Goal: Task Accomplishment & Management: Use online tool/utility

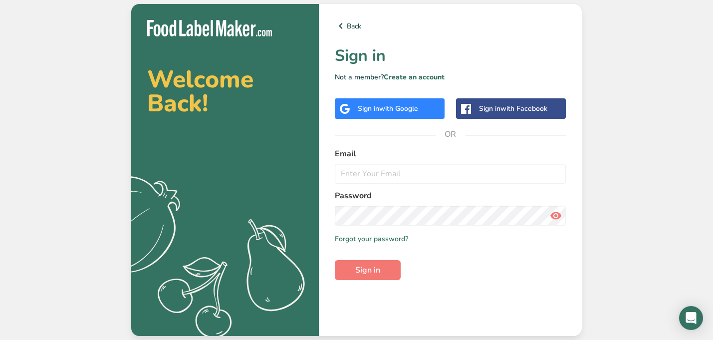
click at [415, 107] on span "with Google" at bounding box center [398, 108] width 39 height 9
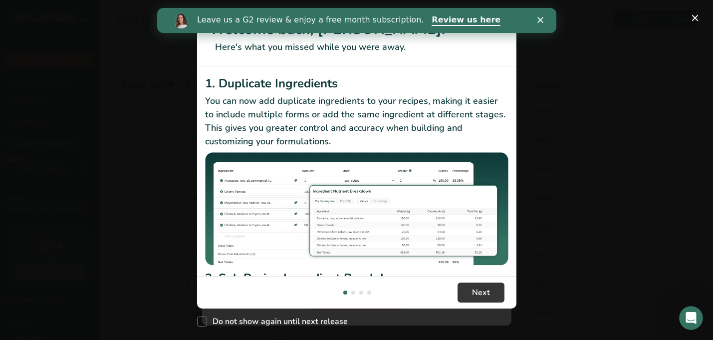
click at [538, 21] on polygon "Close" at bounding box center [540, 20] width 6 height 6
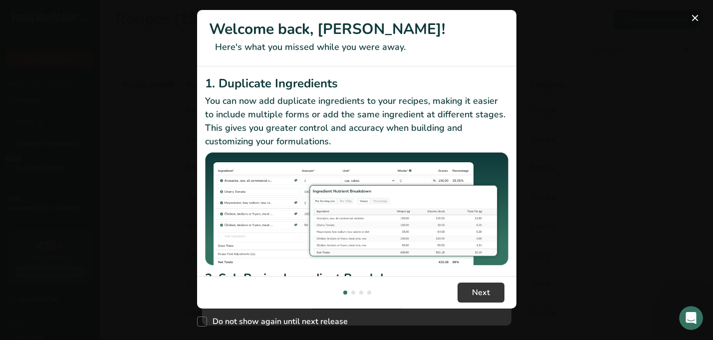
click at [700, 20] on button "New Features" at bounding box center [695, 18] width 16 height 16
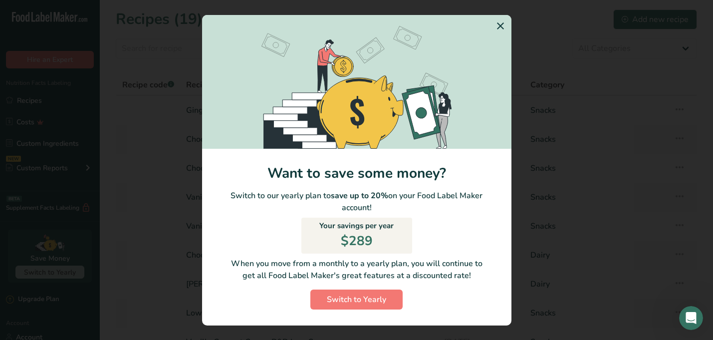
click at [500, 29] on icon "Switch to Yearly Modal" at bounding box center [500, 26] width 12 height 18
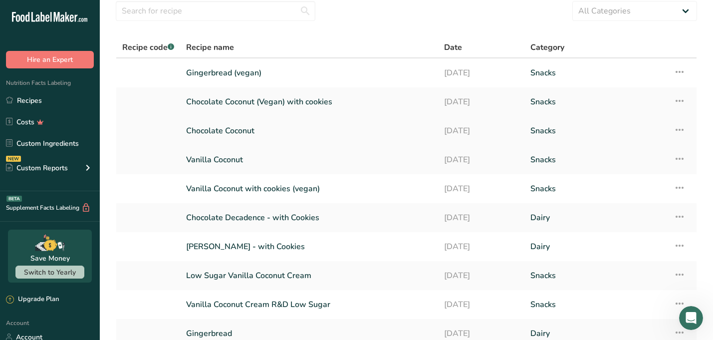
scroll to position [126, 0]
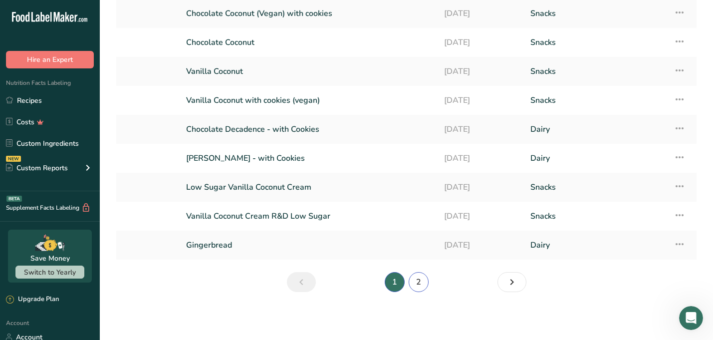
click at [419, 283] on link "2" at bounding box center [419, 282] width 20 height 20
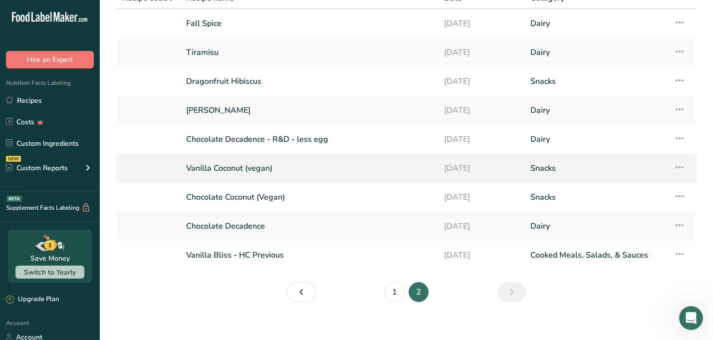
scroll to position [97, 0]
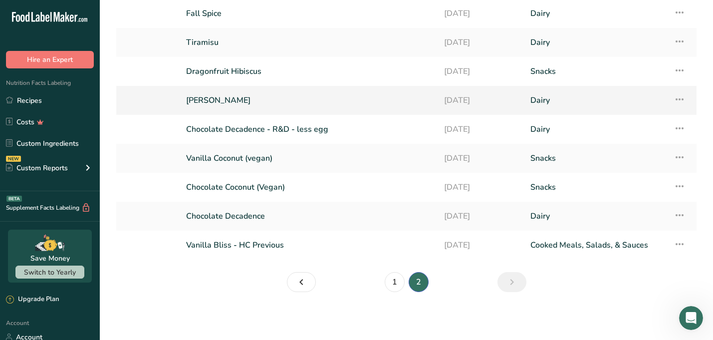
click at [359, 106] on link "[PERSON_NAME]" at bounding box center [309, 100] width 246 height 21
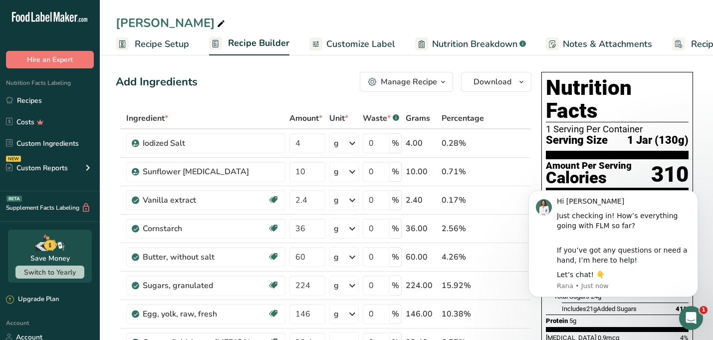
click at [640, 134] on span "1 Jar (130g)" at bounding box center [657, 140] width 61 height 12
click at [693, 189] on button "Dismiss notification" at bounding box center [694, 193] width 13 height 13
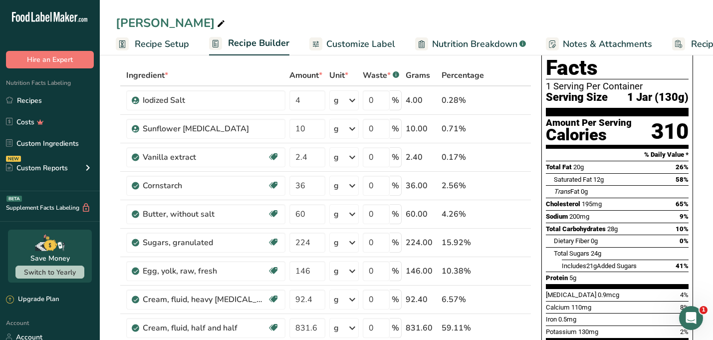
scroll to position [53, 0]
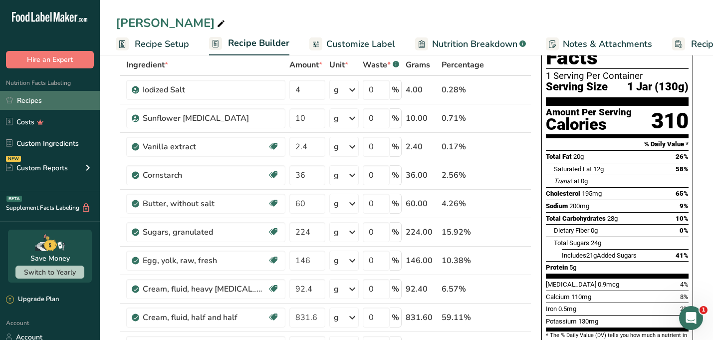
click at [46, 92] on link "Recipes" at bounding box center [50, 100] width 100 height 19
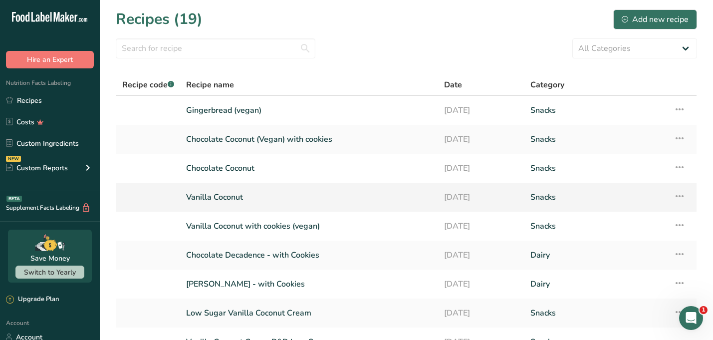
scroll to position [126, 0]
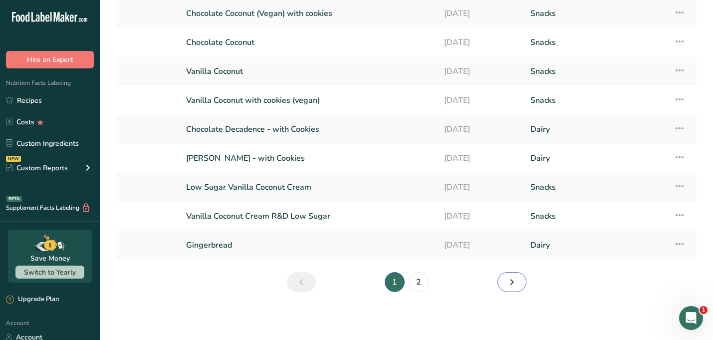
click at [504, 282] on link "Next page" at bounding box center [511, 282] width 29 height 20
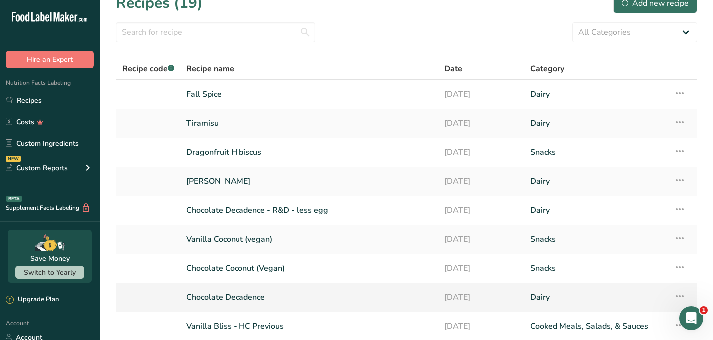
scroll to position [13, 0]
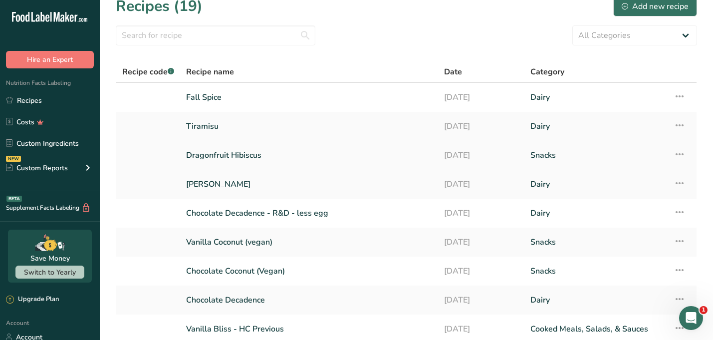
click at [349, 156] on link "Dragonfruit Hibiscus" at bounding box center [309, 155] width 246 height 21
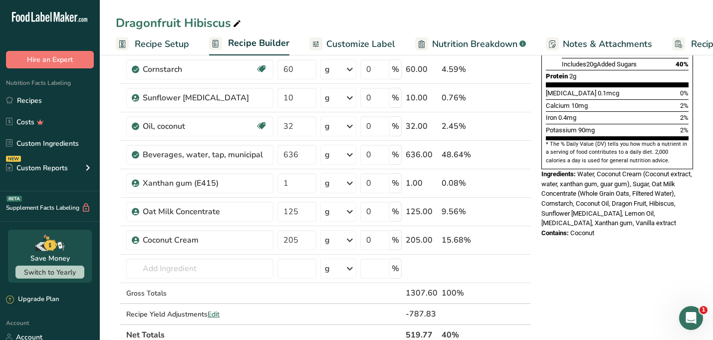
scroll to position [245, 0]
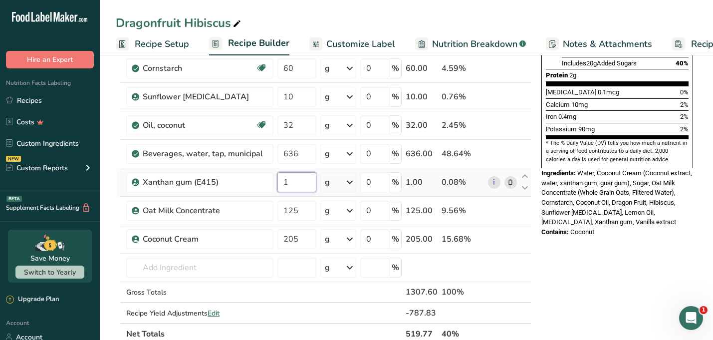
click at [299, 185] on input "1" at bounding box center [296, 182] width 39 height 20
type input "0.124999"
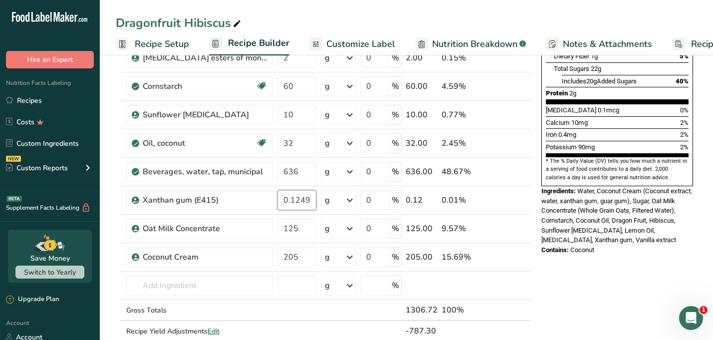
scroll to position [230, 0]
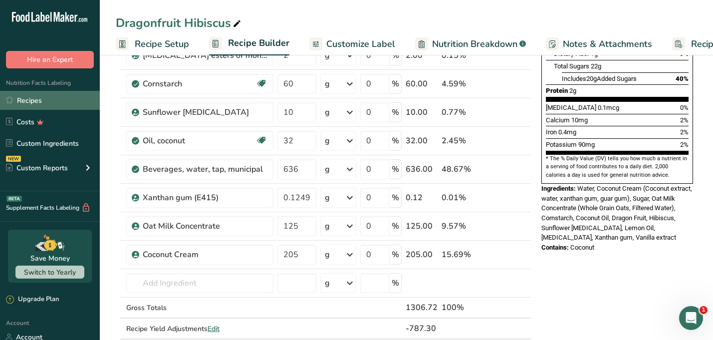
click at [66, 97] on link "Recipes" at bounding box center [50, 100] width 100 height 19
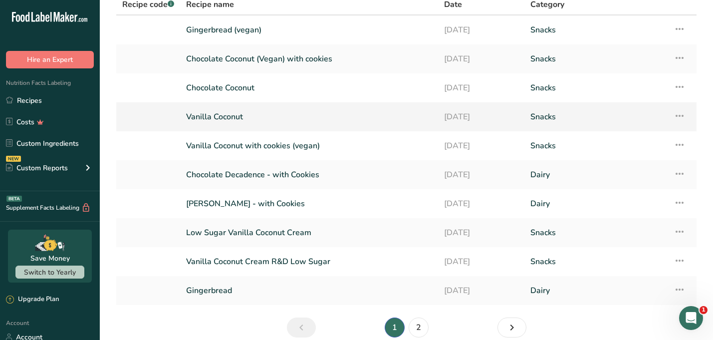
scroll to position [126, 0]
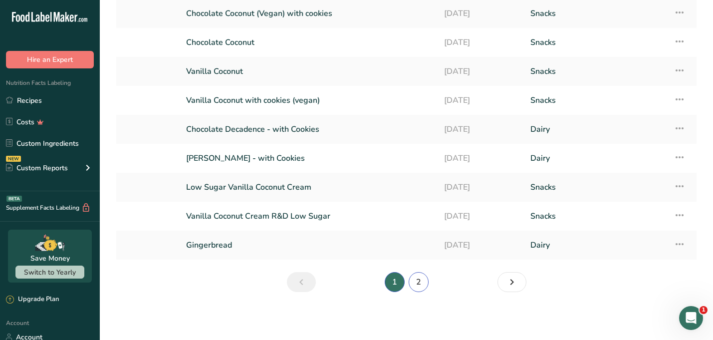
click at [423, 284] on link "2" at bounding box center [419, 282] width 20 height 20
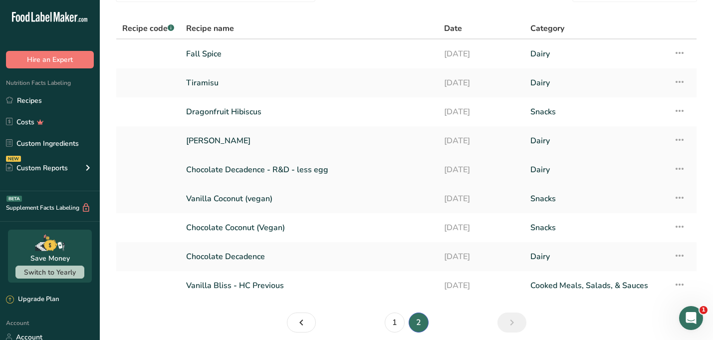
scroll to position [37, 0]
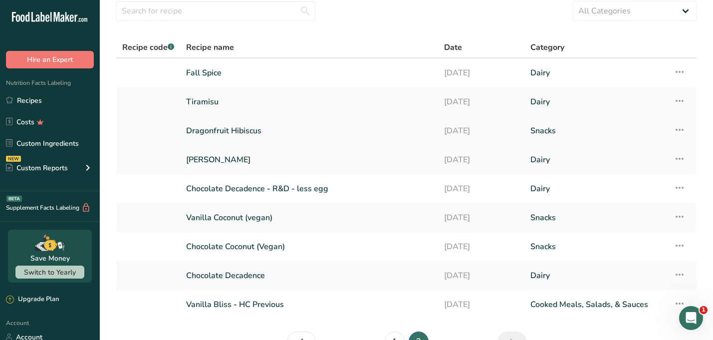
click at [684, 132] on icon at bounding box center [679, 130] width 12 height 18
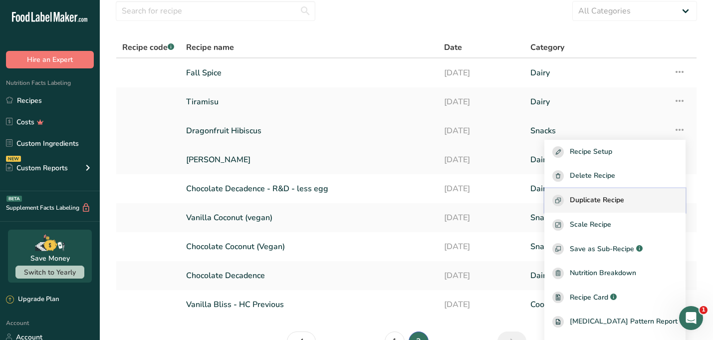
click at [624, 202] on span "Duplicate Recipe" at bounding box center [597, 200] width 54 height 11
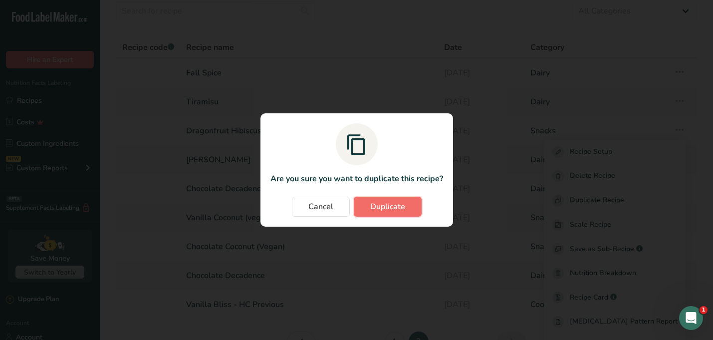
click at [387, 202] on span "Duplicate" at bounding box center [387, 207] width 35 height 12
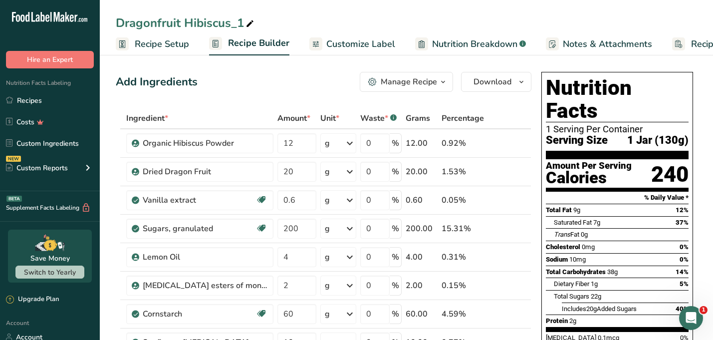
click at [240, 23] on div "Dragonfruit Hibiscus_1" at bounding box center [186, 23] width 140 height 18
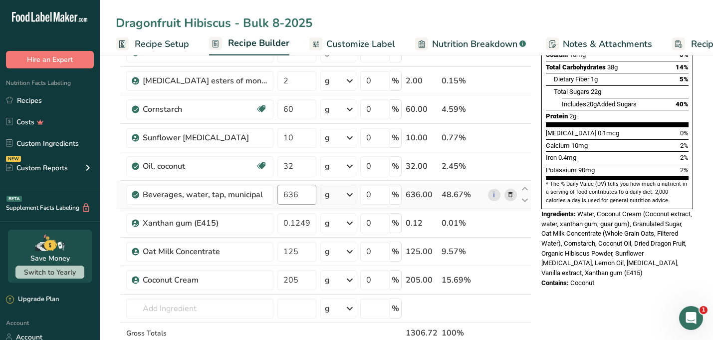
scroll to position [213, 0]
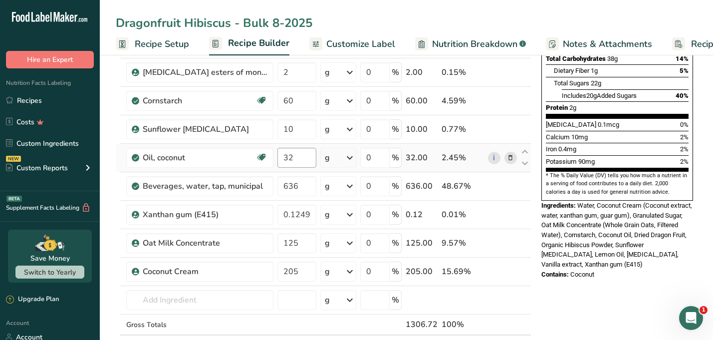
type input "Dragonfruit Hibiscus - Bulk 8-2025"
click at [306, 154] on input "32" at bounding box center [296, 158] width 39 height 20
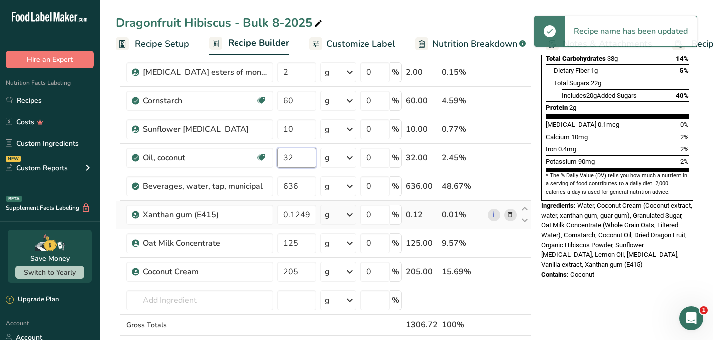
type input "3"
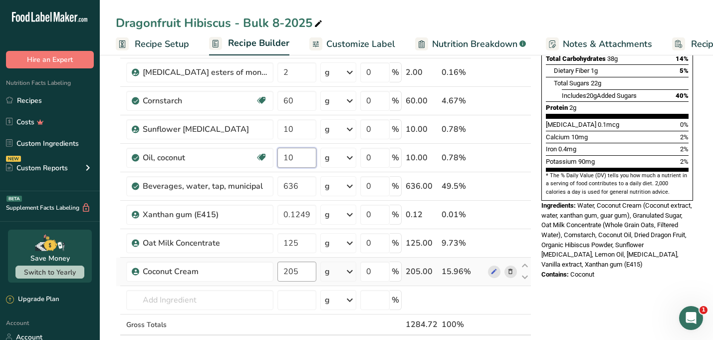
type input "10"
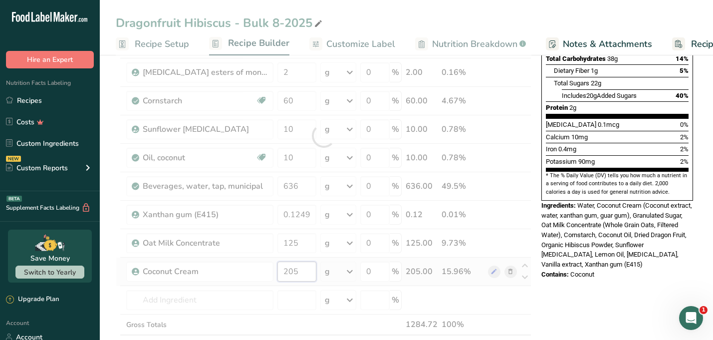
click at [300, 268] on div "Ingredient * Amount * Unit * Waste * .a-a{fill:#347362;}.b-a{fill:#fff;} Grams …" at bounding box center [323, 136] width 415 height 482
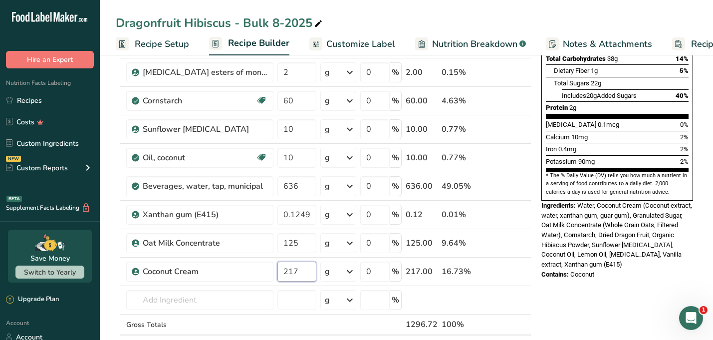
type input "217"
click at [595, 286] on div "Nutrition Facts 1 Serving Per Container Serving Size 1 Jar (128g) Amount Per Se…" at bounding box center [617, 297] width 160 height 885
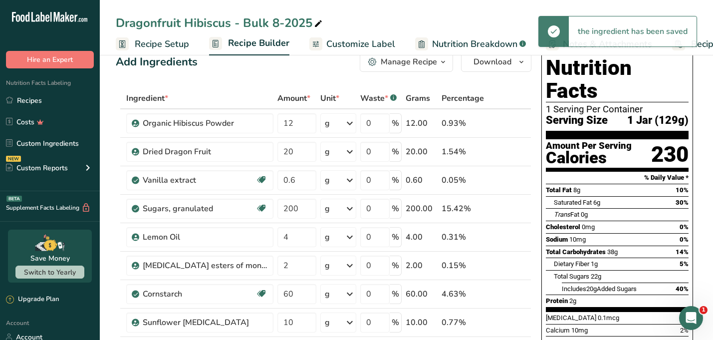
scroll to position [0, 0]
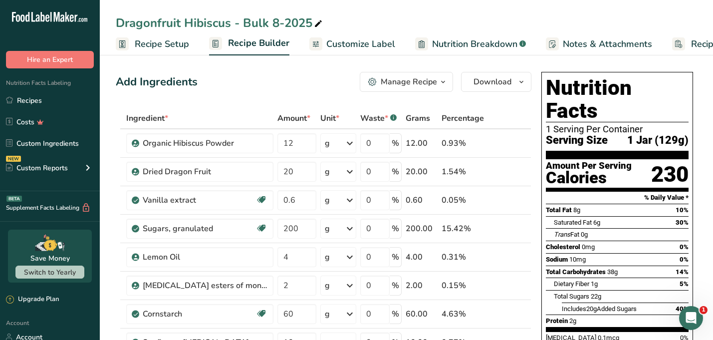
click at [655, 134] on span "1 Jar (129g)" at bounding box center [657, 140] width 61 height 12
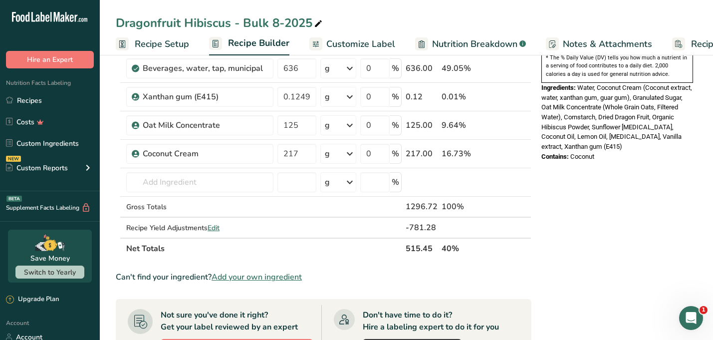
scroll to position [332, 0]
click at [217, 224] on span "Edit" at bounding box center [213, 226] width 12 height 9
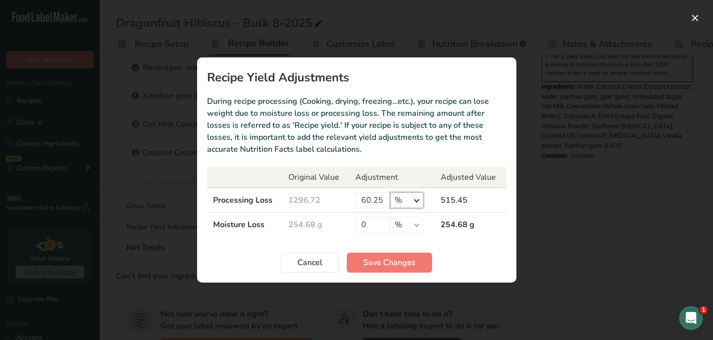
click at [416, 205] on select "% g kg mg mcg lb oz" at bounding box center [406, 200] width 33 height 16
click at [377, 199] on input "60.25" at bounding box center [372, 200] width 35 height 16
click at [410, 259] on span "Save Changes" at bounding box center [389, 262] width 52 height 12
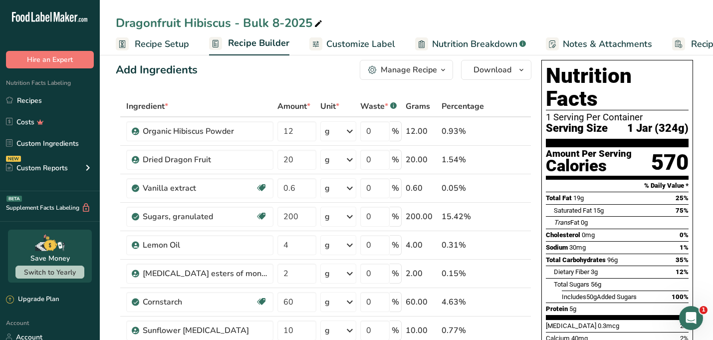
scroll to position [0, 0]
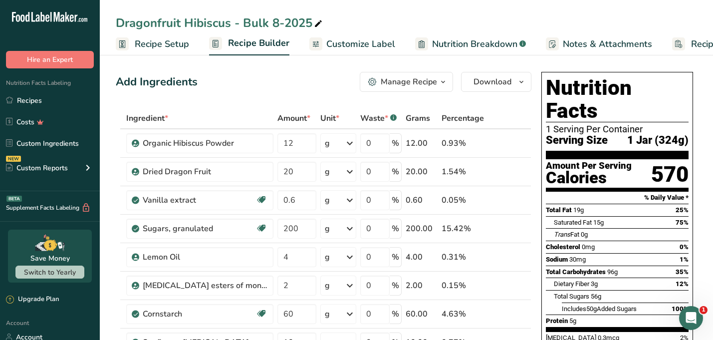
click at [439, 75] on button "Manage Recipe" at bounding box center [406, 82] width 93 height 20
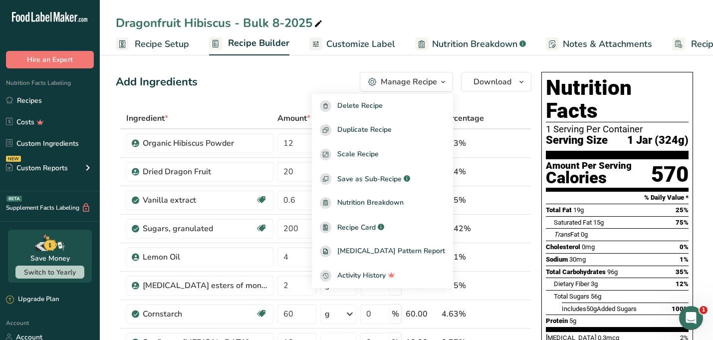
click at [540, 111] on div "Nutrition Facts 1 Serving Per Container Serving Size 1 Jar (324g) Amount Per Se…" at bounding box center [617, 282] width 160 height 428
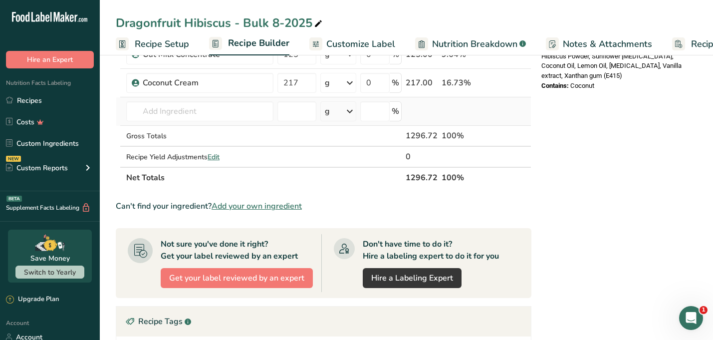
scroll to position [399, 0]
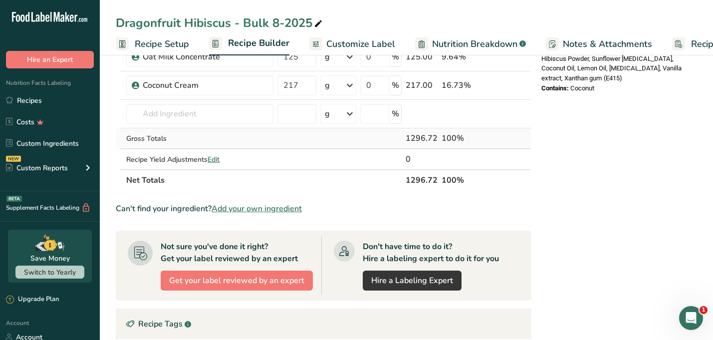
click at [471, 141] on div "100%" at bounding box center [462, 138] width 42 height 12
click at [421, 134] on div "1296.72" at bounding box center [422, 138] width 32 height 12
click at [214, 159] on span "Edit" at bounding box center [213, 159] width 12 height 9
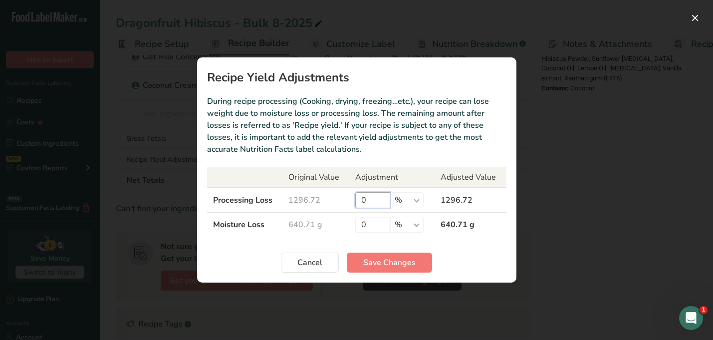
click at [377, 203] on input "0" at bounding box center [372, 200] width 35 height 16
type input "60.5"
click at [381, 267] on span "Save Changes" at bounding box center [389, 262] width 52 height 12
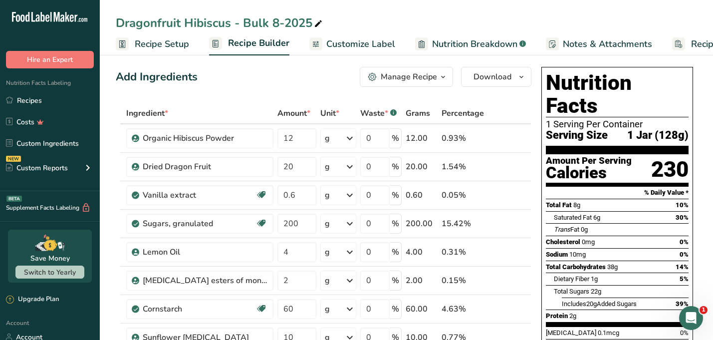
scroll to position [4, 0]
click at [584, 130] on span "Serving Size" at bounding box center [577, 136] width 62 height 12
click at [384, 42] on span "Customize Label" at bounding box center [360, 43] width 69 height 13
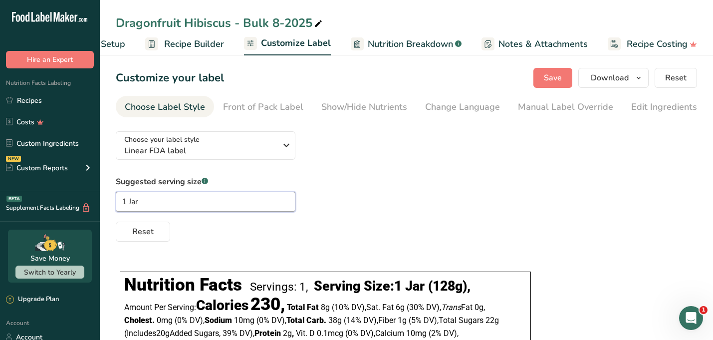
click at [204, 203] on input "1 Jar" at bounding box center [206, 202] width 180 height 20
type input "1"
type input "1 cup"
click at [289, 228] on div "Reset" at bounding box center [406, 229] width 581 height 24
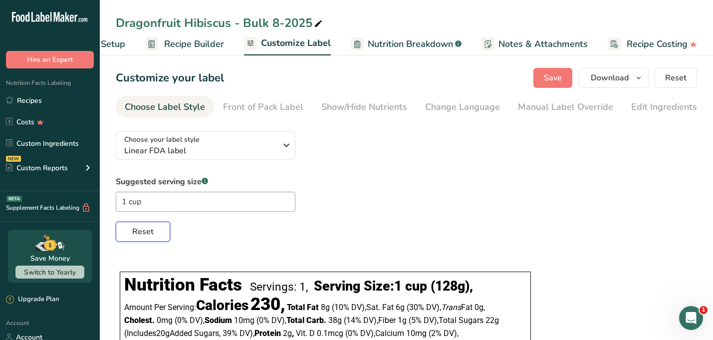
click at [148, 236] on span "Reset" at bounding box center [142, 231] width 21 height 12
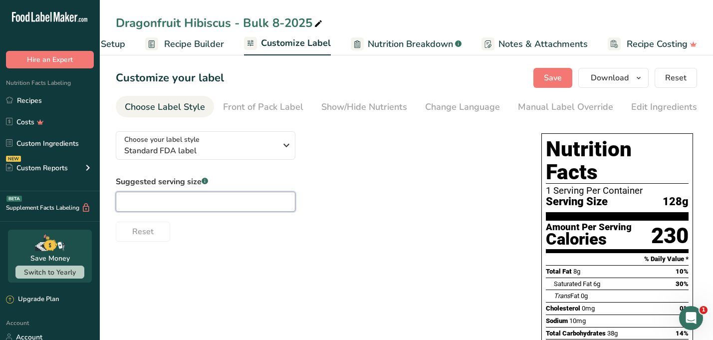
click at [186, 205] on input "text" at bounding box center [206, 202] width 180 height 20
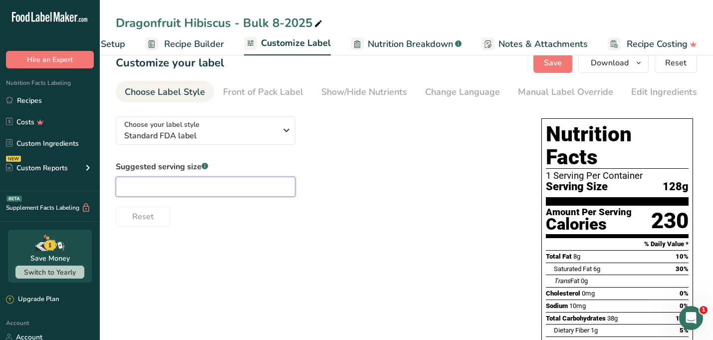
scroll to position [16, 0]
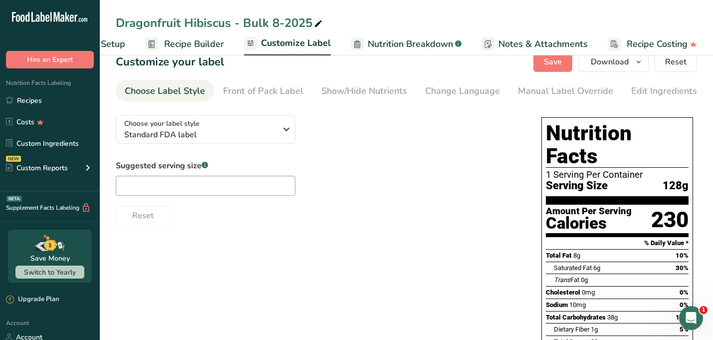
click at [595, 170] on div "1 Serving Per Container" at bounding box center [617, 175] width 143 height 10
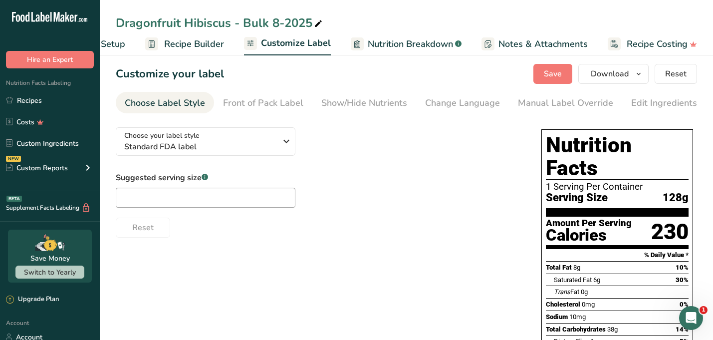
scroll to position [6, 0]
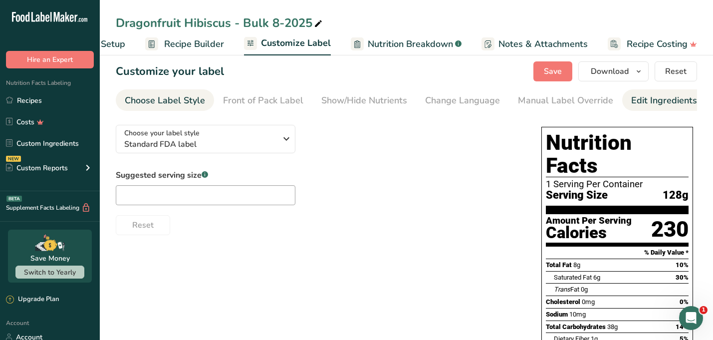
click at [636, 105] on div "Edit Ingredients/Allergens List" at bounding box center [694, 100] width 127 height 13
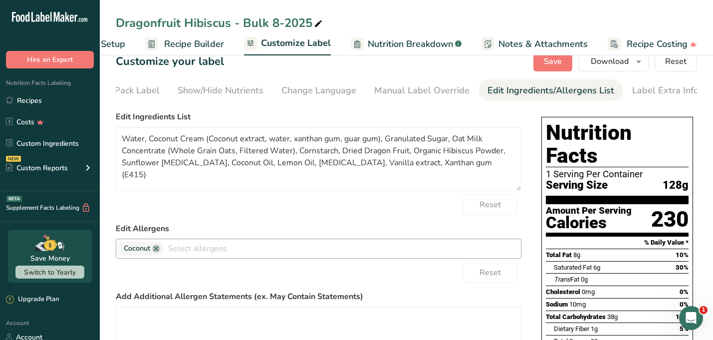
scroll to position [0, 0]
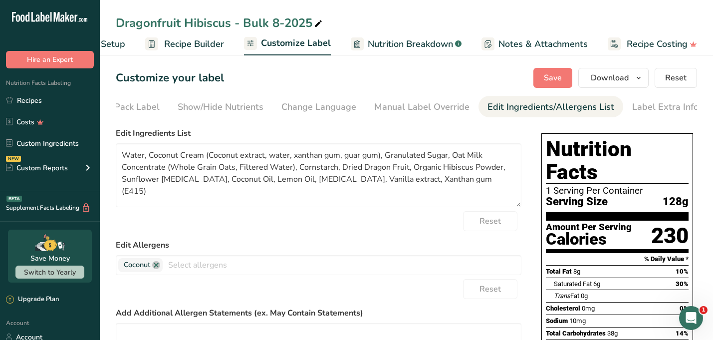
click at [615, 186] on div "1 Serving Per Container" at bounding box center [617, 191] width 143 height 10
click at [150, 108] on div "Front of Pack Label" at bounding box center [119, 106] width 80 height 13
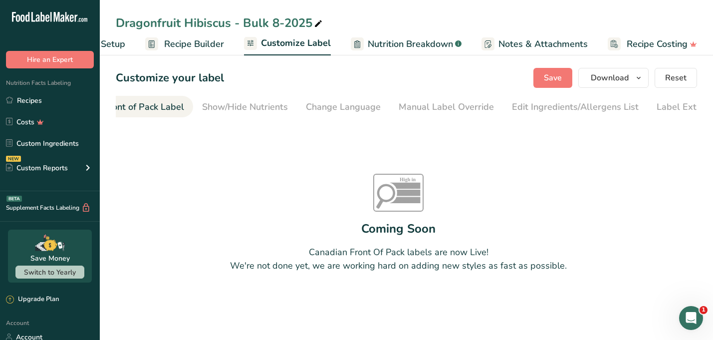
scroll to position [0, 97]
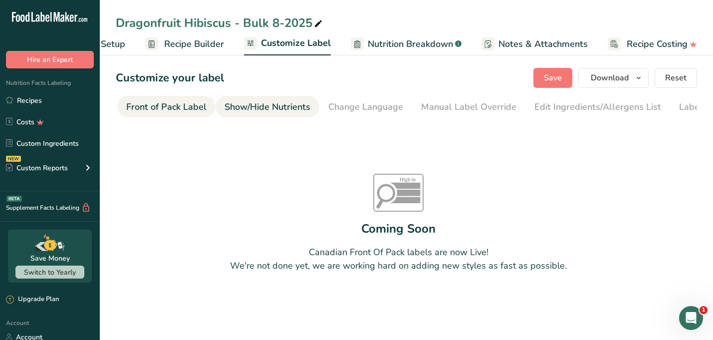
click at [228, 104] on div "Show/Hide Nutrients" at bounding box center [267, 106] width 86 height 13
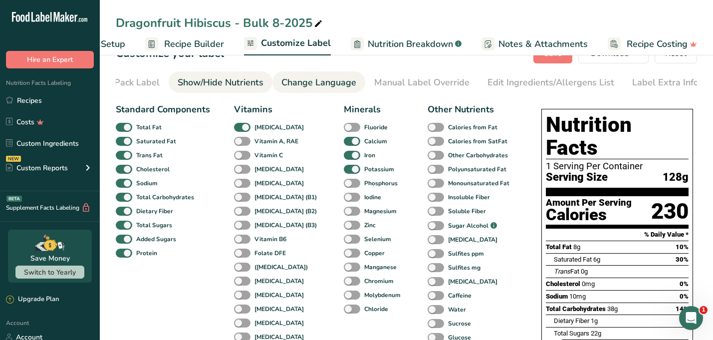
scroll to position [25, 0]
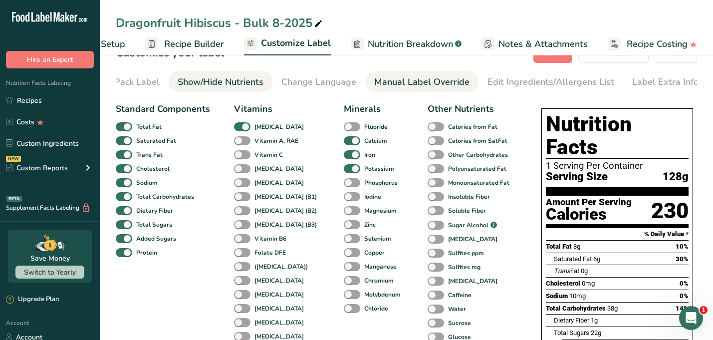
click at [398, 76] on div "Manual Label Override" at bounding box center [421, 81] width 95 height 13
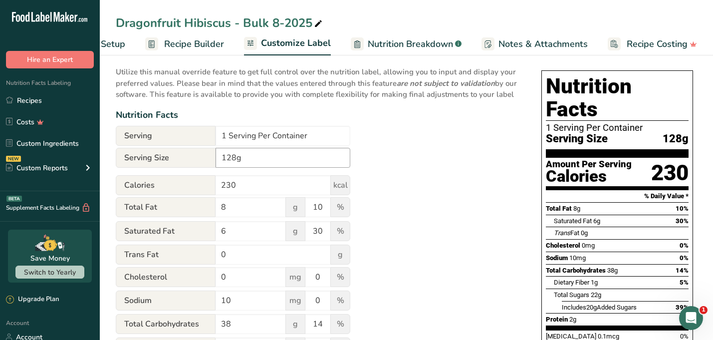
scroll to position [66, 0]
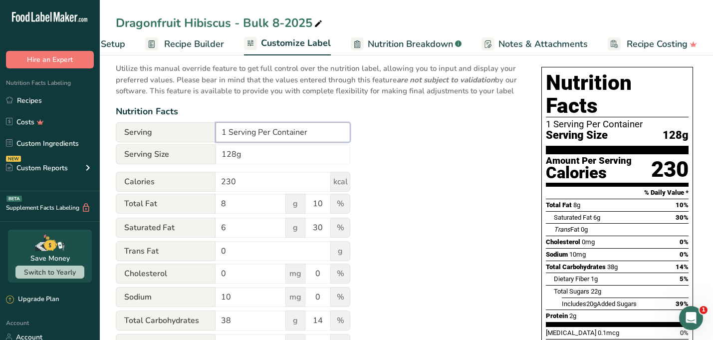
click at [225, 136] on input "1 Serving Per Container" at bounding box center [282, 132] width 135 height 20
type input "7.8 Serving Per Container"
click at [402, 155] on div "Utilize this manual override feature to get full control over the nutrition lab…" at bounding box center [319, 301] width 406 height 489
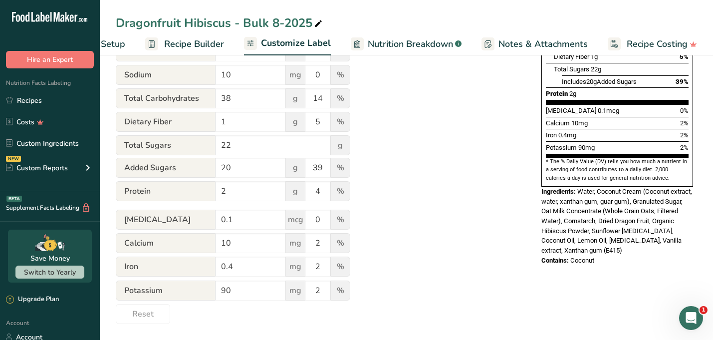
scroll to position [0, 0]
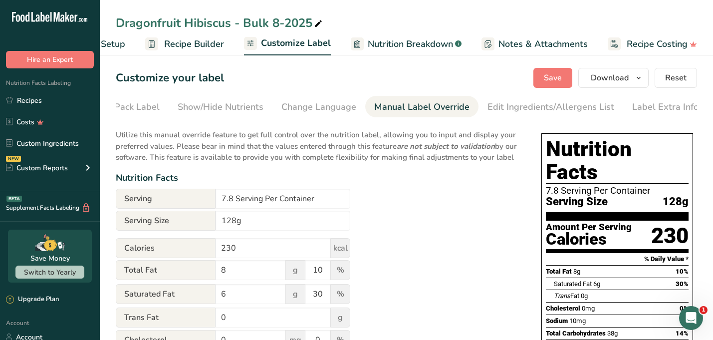
click at [397, 185] on div "Nutrition Facts" at bounding box center [319, 177] width 406 height 13
click at [235, 222] on input "128g" at bounding box center [282, 220] width 135 height 20
type input "128g"
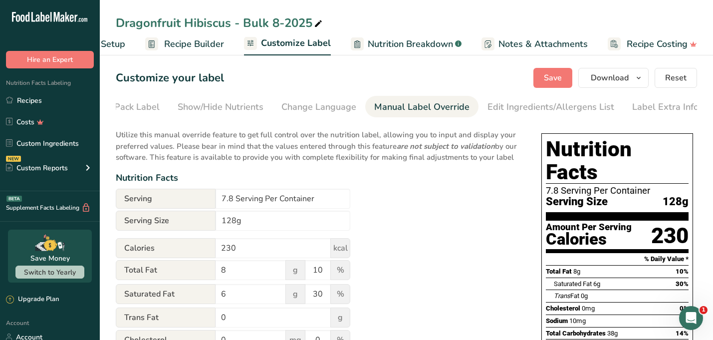
click at [368, 46] on span "Nutrition Breakdown" at bounding box center [410, 43] width 85 height 13
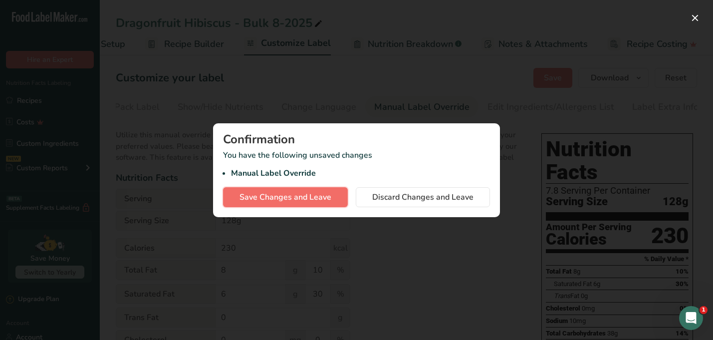
click at [307, 191] on span "Save Changes and Leave" at bounding box center [285, 197] width 92 height 12
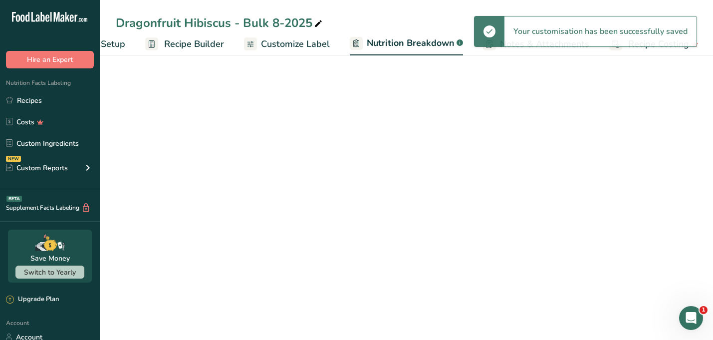
select select "Calories"
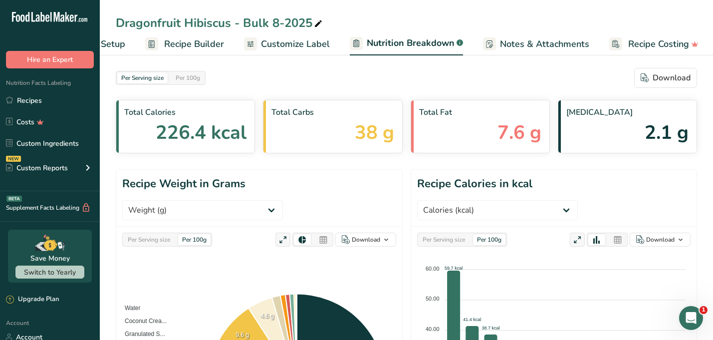
click at [304, 44] on span "Customize Label" at bounding box center [295, 43] width 69 height 13
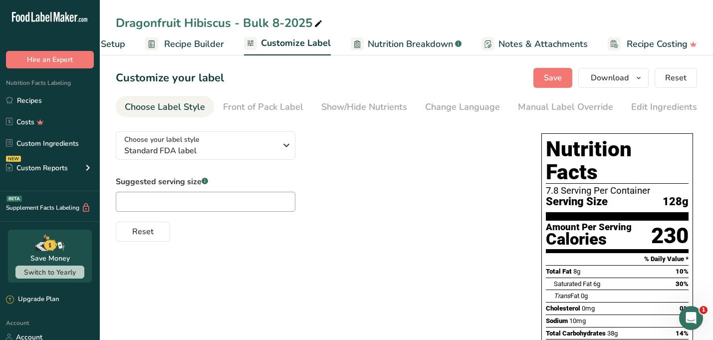
click at [185, 42] on span "Recipe Builder" at bounding box center [194, 43] width 60 height 13
click at [620, 79] on span "Download" at bounding box center [610, 78] width 38 height 12
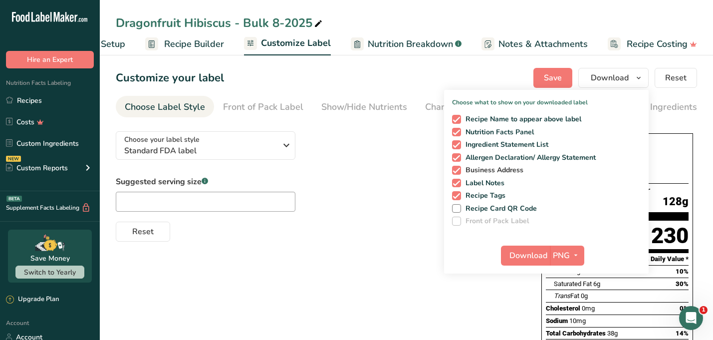
click at [460, 170] on span at bounding box center [456, 170] width 9 height 9
click at [458, 170] on input "Business Address" at bounding box center [455, 170] width 6 height 6
checkbox input "false"
click at [458, 182] on span at bounding box center [456, 183] width 9 height 9
click at [458, 182] on input "Label Notes" at bounding box center [455, 183] width 6 height 6
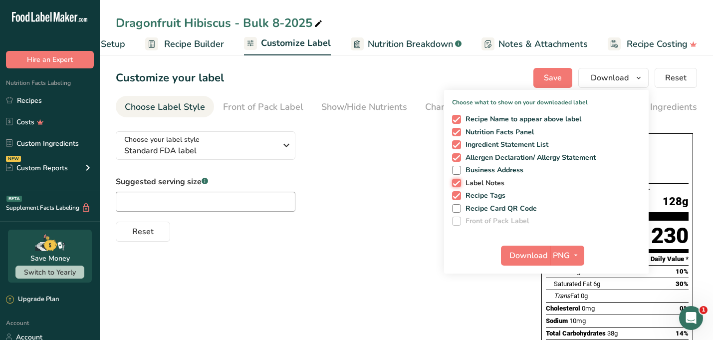
checkbox input "false"
click at [456, 198] on span at bounding box center [456, 195] width 9 height 9
click at [456, 198] on input "Recipe Tags" at bounding box center [455, 195] width 6 height 6
checkbox input "false"
click at [570, 255] on span "button" at bounding box center [576, 255] width 12 height 12
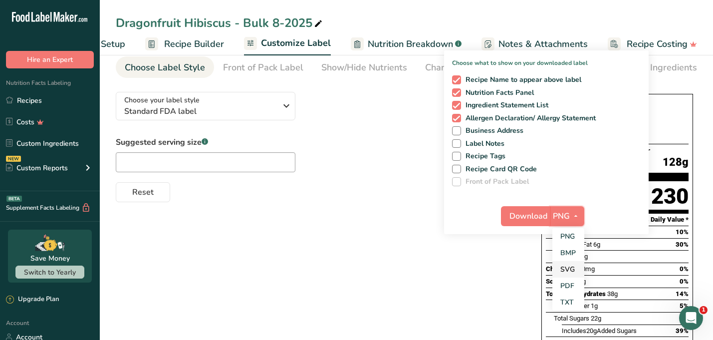
scroll to position [42, 0]
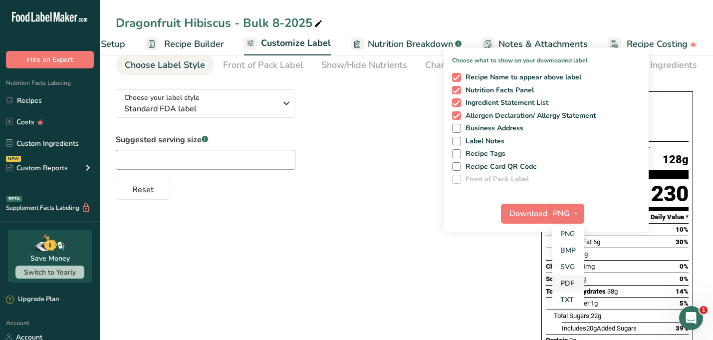
click at [566, 285] on link "PDF" at bounding box center [568, 283] width 32 height 16
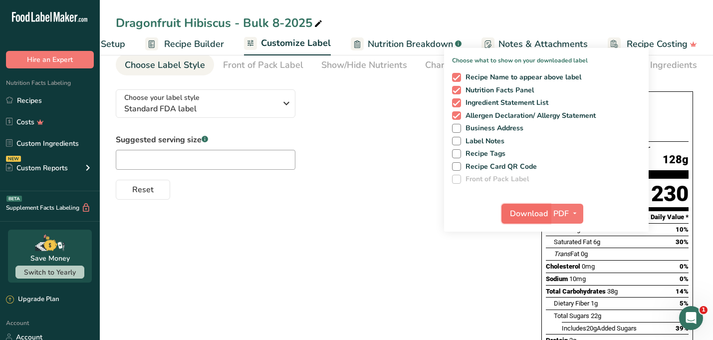
click at [525, 211] on span "Download" at bounding box center [529, 213] width 38 height 12
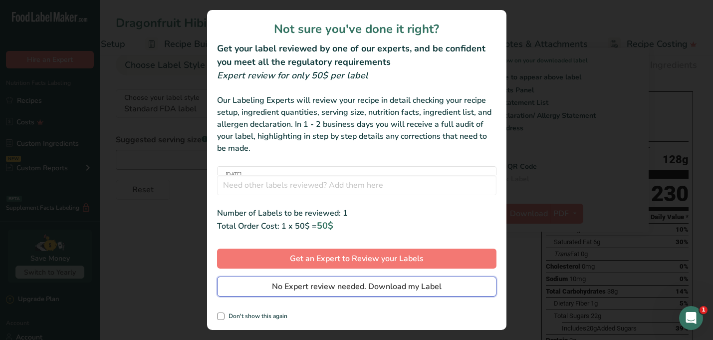
click at [409, 285] on span "No Expert review needed. Download my Label" at bounding box center [357, 286] width 170 height 12
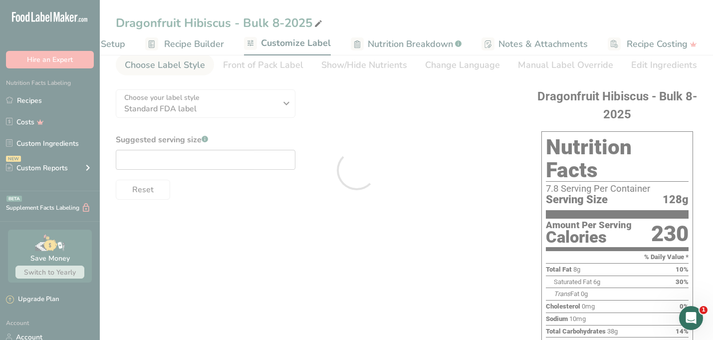
scroll to position [0, 0]
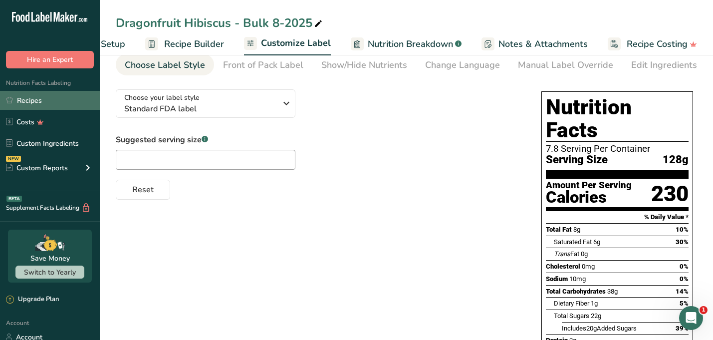
click at [49, 104] on link "Recipes" at bounding box center [50, 100] width 100 height 19
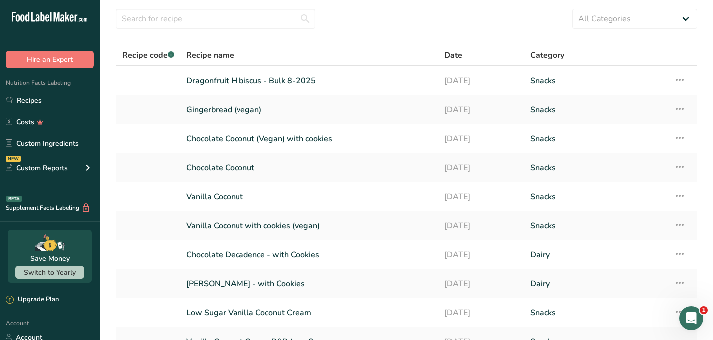
scroll to position [32, 0]
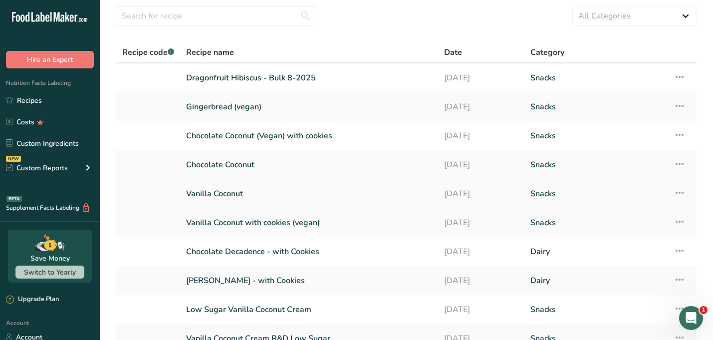
click at [229, 192] on link "Vanilla Coconut" at bounding box center [309, 193] width 246 height 21
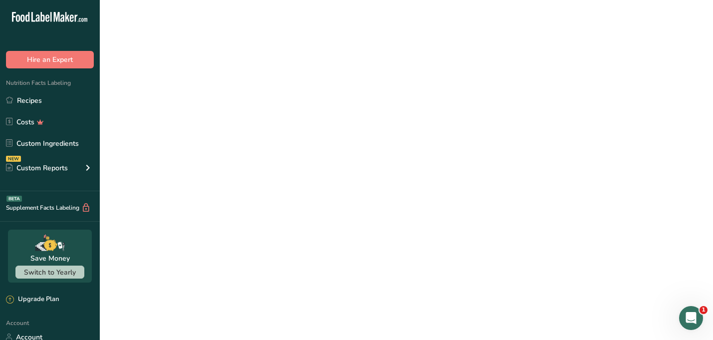
click at [229, 192] on link "Vanilla Coconut" at bounding box center [309, 193] width 246 height 21
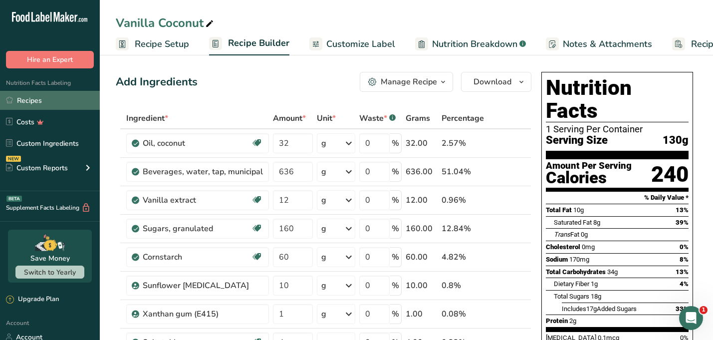
click at [38, 103] on link "Recipes" at bounding box center [50, 100] width 100 height 19
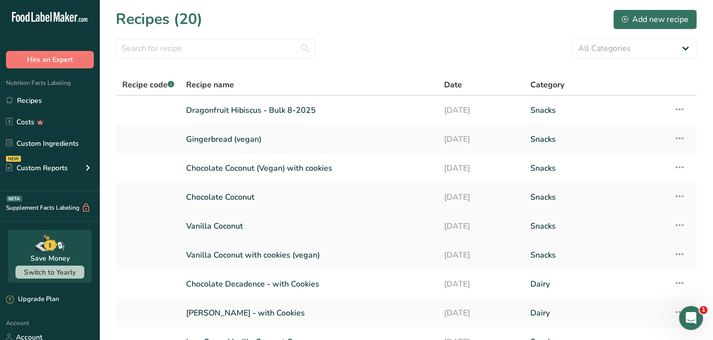
click at [342, 225] on link "Vanilla Coconut" at bounding box center [309, 225] width 246 height 21
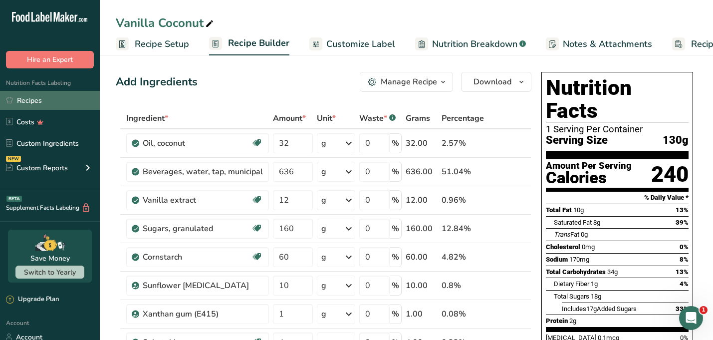
click at [30, 100] on link "Recipes" at bounding box center [50, 100] width 100 height 19
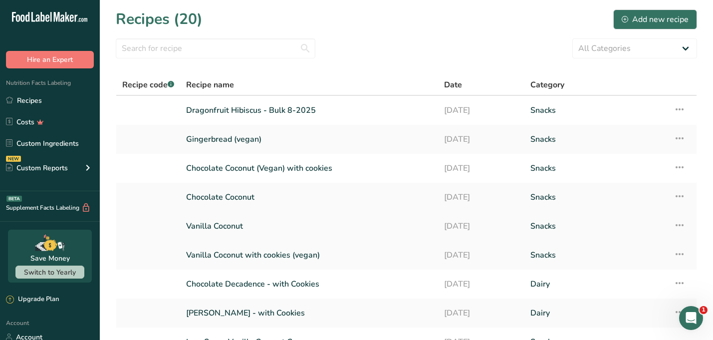
click at [680, 226] on icon at bounding box center [679, 225] width 12 height 18
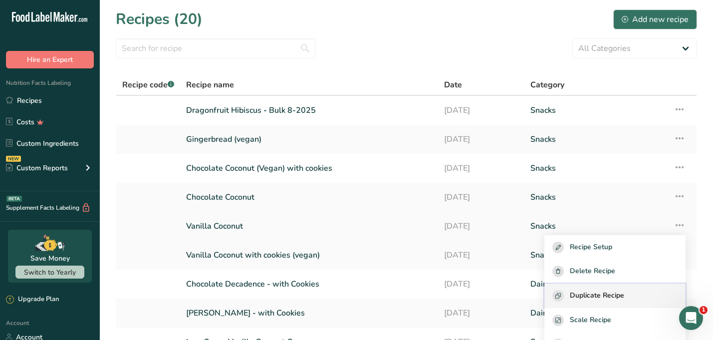
click at [630, 289] on button "Duplicate Recipe" at bounding box center [614, 295] width 141 height 24
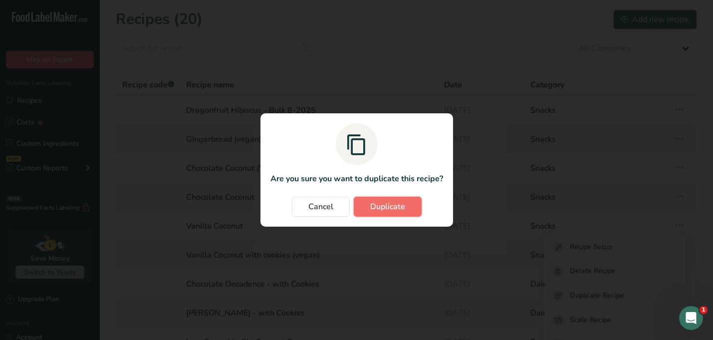
click at [405, 212] on button "Duplicate" at bounding box center [388, 207] width 68 height 20
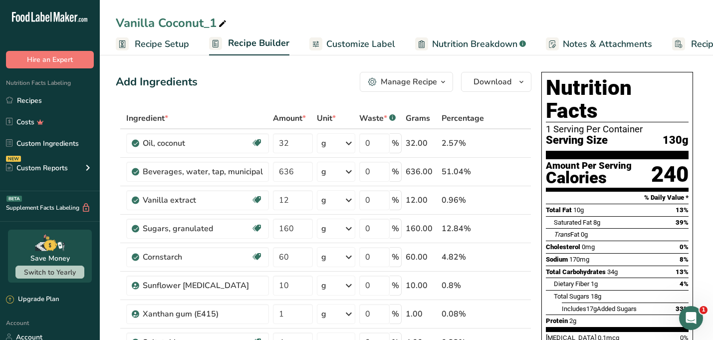
click at [212, 23] on div "Vanilla Coconut_1" at bounding box center [172, 23] width 113 height 18
click at [331, 19] on input "Vanilla Coconut - Bulk 8-2025" at bounding box center [406, 23] width 581 height 18
type input "Vanilla Coconut - Bulk 8-2025"
click at [563, 124] on div "1 Serving Per Container" at bounding box center [617, 129] width 143 height 10
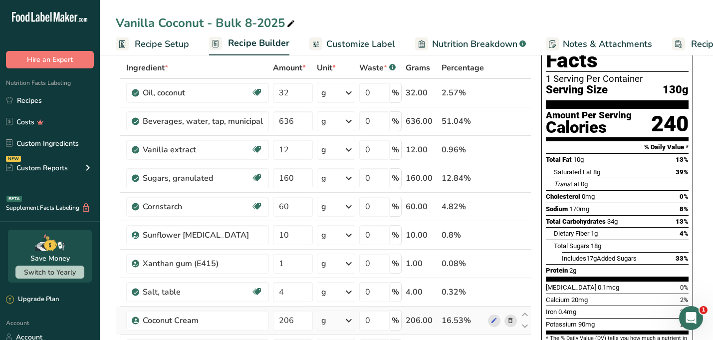
scroll to position [48, 0]
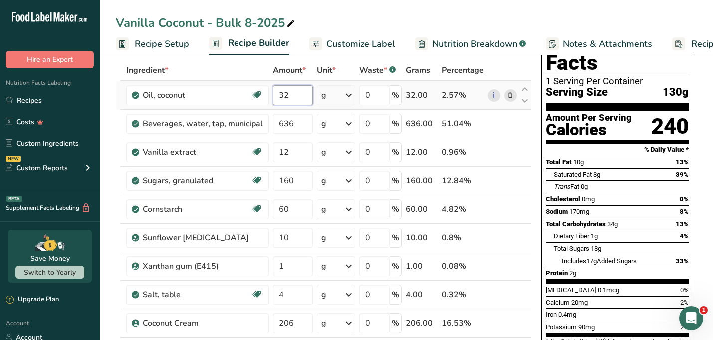
click at [290, 96] on input "32" at bounding box center [293, 95] width 40 height 20
type input "3"
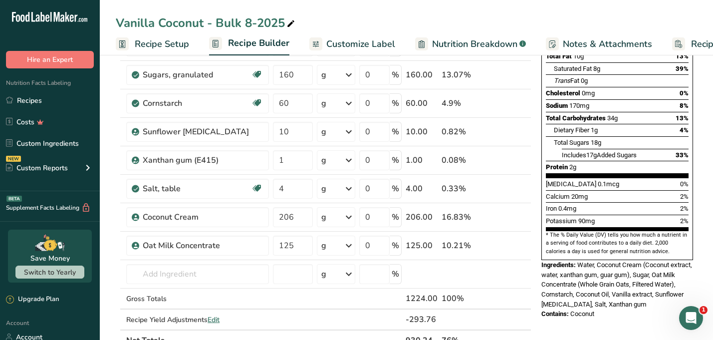
scroll to position [156, 0]
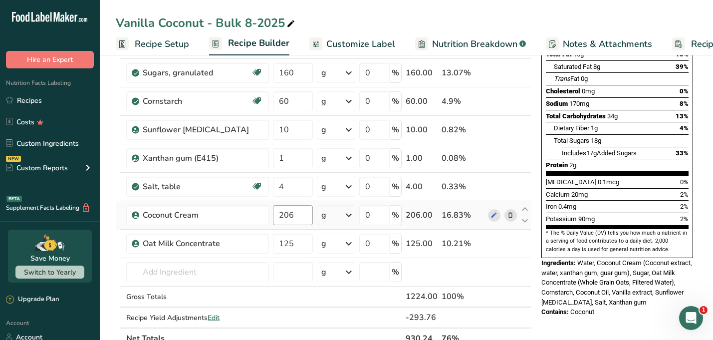
type input "9.999994"
click at [292, 217] on div "Ingredient * Amount * Unit * Waste * .a-a{fill:#347362;}.b-a{fill:#fff;} Grams …" at bounding box center [323, 150] width 415 height 397
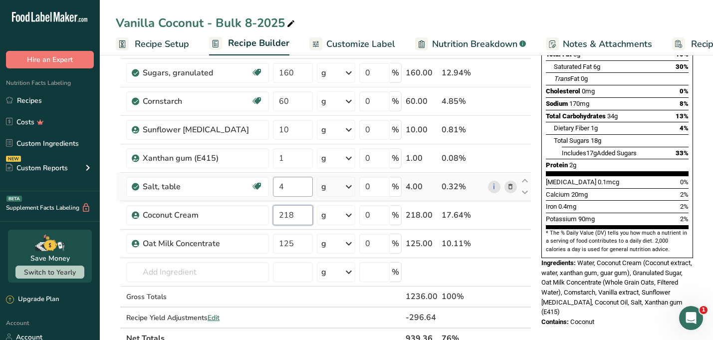
type input "218"
click at [290, 185] on div "Ingredient * Amount * Unit * Waste * .a-a{fill:#347362;}.b-a{fill:#fff;} Grams …" at bounding box center [323, 150] width 415 height 397
click at [289, 164] on div "Ingredient * Amount * Unit * Waste * .a-a{fill:#347362;}.b-a{fill:#fff;} Grams …" at bounding box center [323, 150] width 415 height 397
type input "0.125"
click at [535, 253] on div "Add Ingredients Manage Recipe Delete Recipe Duplicate Recipe Scale Recipe Save …" at bounding box center [326, 312] width 421 height 800
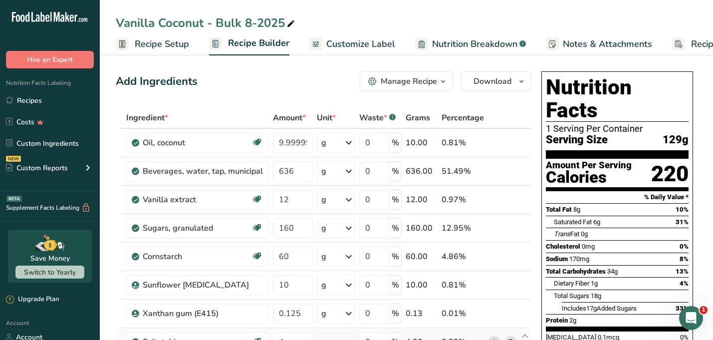
scroll to position [0, 0]
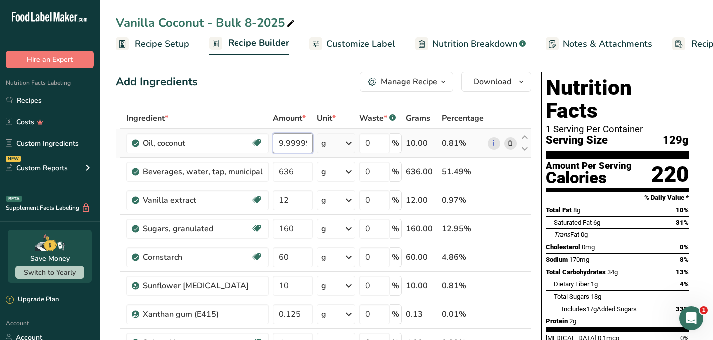
click at [292, 142] on input "9.999994" at bounding box center [293, 143] width 40 height 20
type input "10"
click at [287, 90] on div "Add Ingredients Manage Recipe Delete Recipe Duplicate Recipe Scale Recipe Save …" at bounding box center [323, 82] width 415 height 20
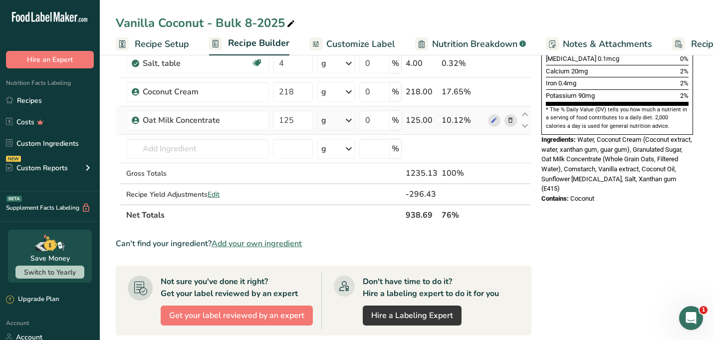
scroll to position [283, 0]
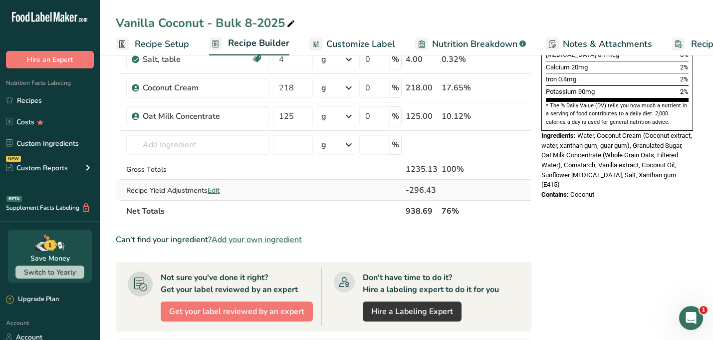
click at [217, 189] on span "Edit" at bounding box center [213, 190] width 12 height 9
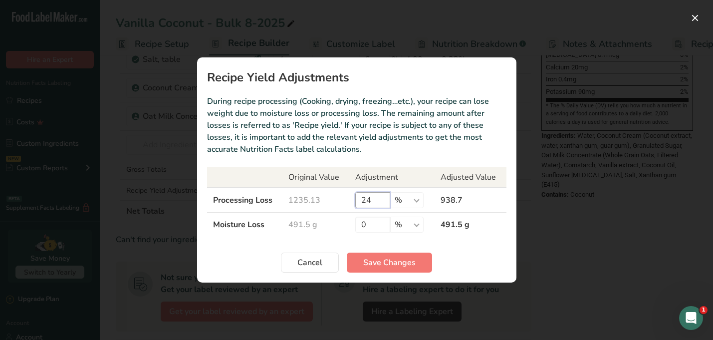
click at [375, 203] on input "24" at bounding box center [372, 200] width 35 height 16
type input "22"
click at [376, 258] on span "Save Changes" at bounding box center [389, 262] width 52 height 12
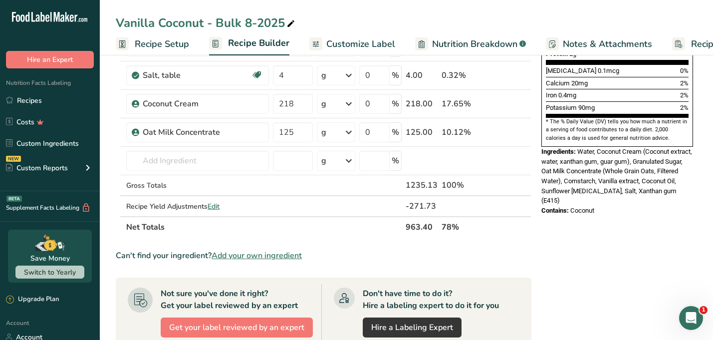
scroll to position [288, 0]
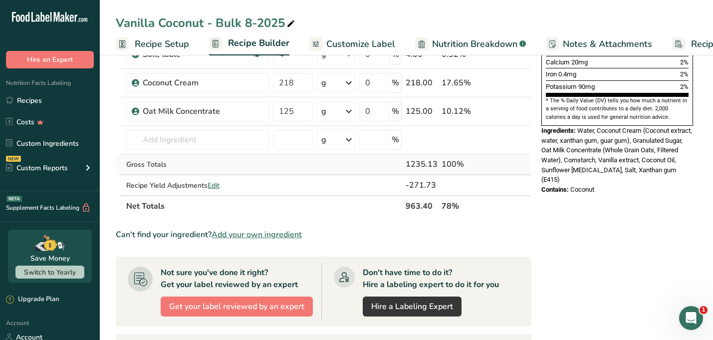
click at [434, 165] on div "1235.13" at bounding box center [422, 164] width 32 height 12
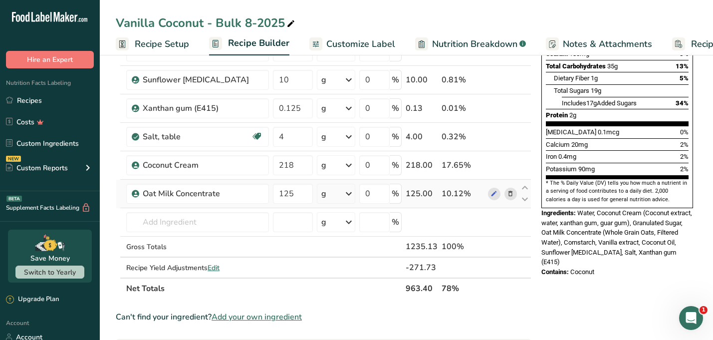
scroll to position [219, 0]
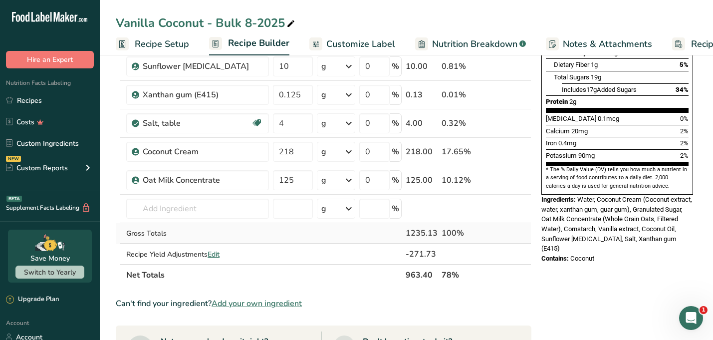
click at [433, 236] on div "1235.13" at bounding box center [422, 233] width 32 height 12
click at [499, 237] on td at bounding box center [502, 233] width 33 height 21
click at [425, 232] on div "1235.13" at bounding box center [422, 233] width 32 height 12
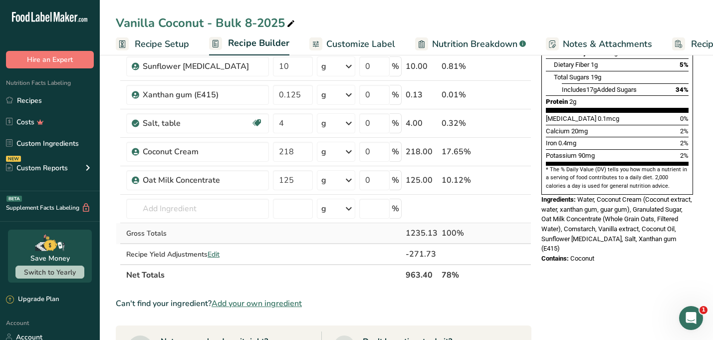
click at [476, 230] on div "100%" at bounding box center [462, 233] width 42 height 12
click at [215, 252] on span "Edit" at bounding box center [213, 253] width 12 height 9
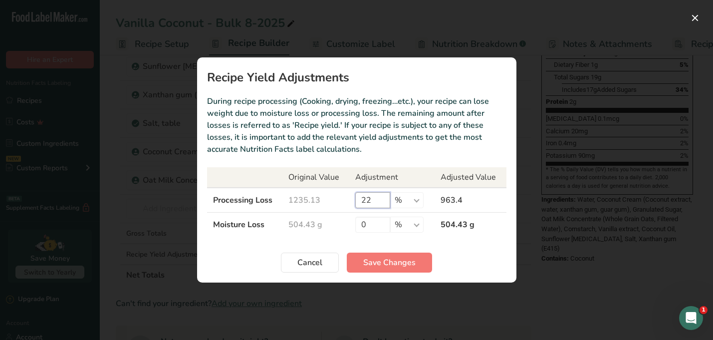
click at [374, 197] on input "22" at bounding box center [372, 200] width 35 height 16
type input "21.5"
click at [386, 263] on span "Save Changes" at bounding box center [389, 262] width 52 height 12
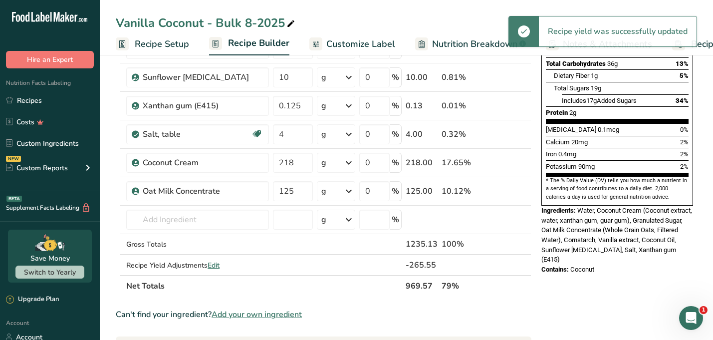
scroll to position [279, 0]
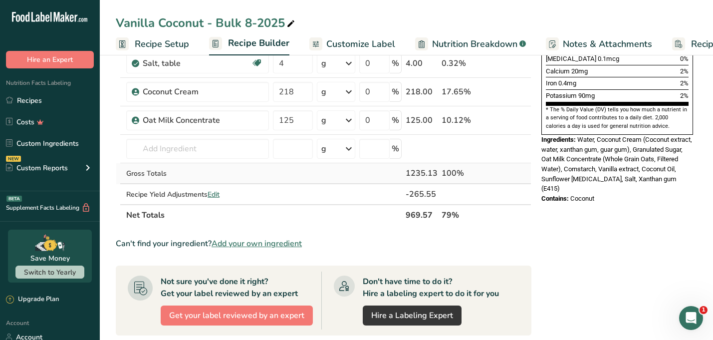
click at [426, 175] on div "1235.13" at bounding box center [422, 173] width 32 height 12
click at [218, 197] on span "Edit" at bounding box center [213, 194] width 12 height 9
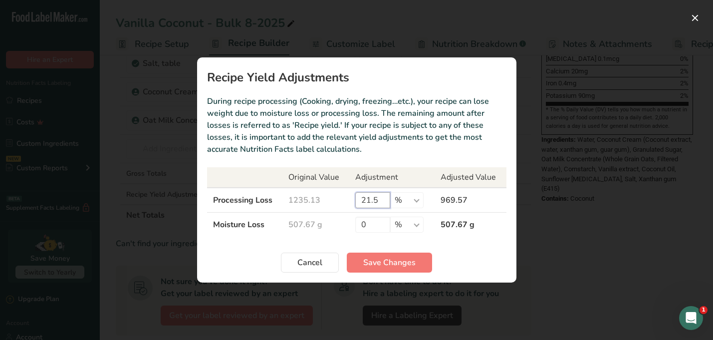
click at [377, 200] on input "21.5" at bounding box center [372, 200] width 35 height 16
type input "2"
type input "22"
click at [373, 259] on span "Save Changes" at bounding box center [389, 262] width 52 height 12
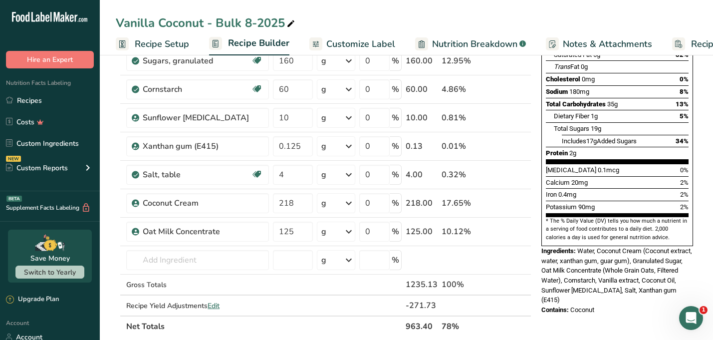
scroll to position [209, 0]
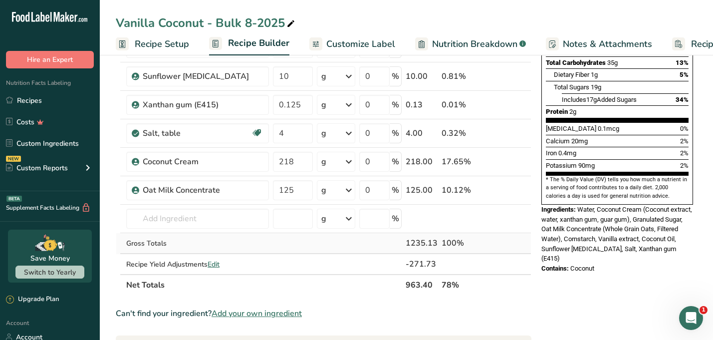
click at [429, 240] on div "1235.13" at bounding box center [422, 243] width 32 height 12
click at [450, 240] on div "100%" at bounding box center [462, 243] width 42 height 12
click at [328, 246] on td at bounding box center [336, 243] width 42 height 21
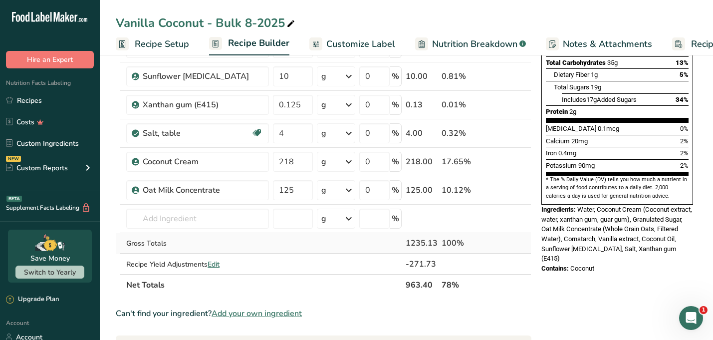
click at [439, 244] on td "1235.13" at bounding box center [422, 243] width 36 height 21
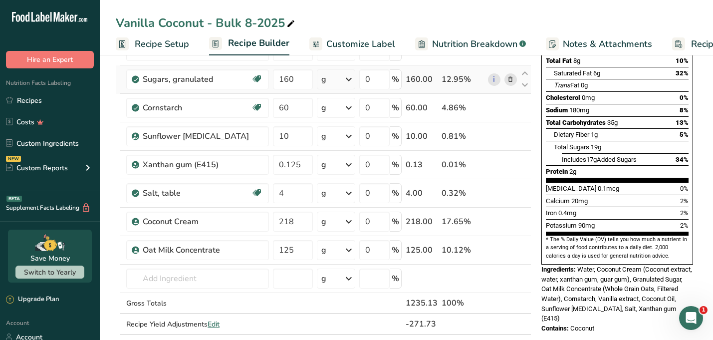
scroll to position [190, 0]
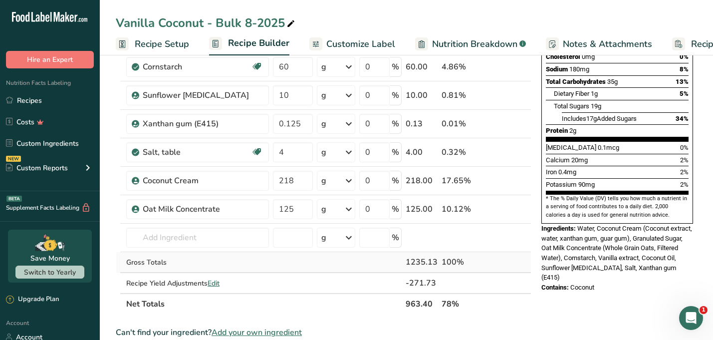
click at [431, 260] on div "1235.13" at bounding box center [422, 262] width 32 height 12
click at [213, 282] on span "Edit" at bounding box center [213, 282] width 12 height 9
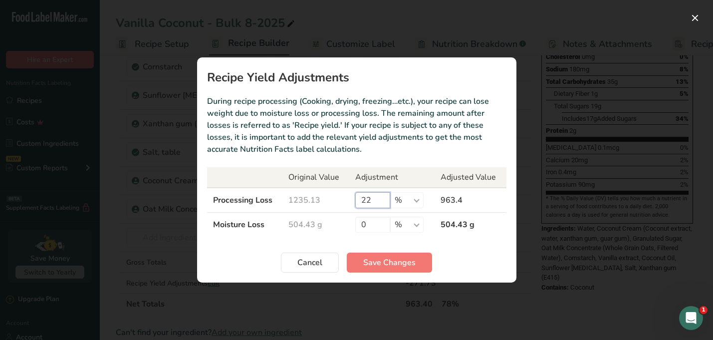
click at [379, 203] on input "22" at bounding box center [372, 200] width 35 height 16
type input "20"
click at [377, 257] on span "Save Changes" at bounding box center [389, 262] width 52 height 12
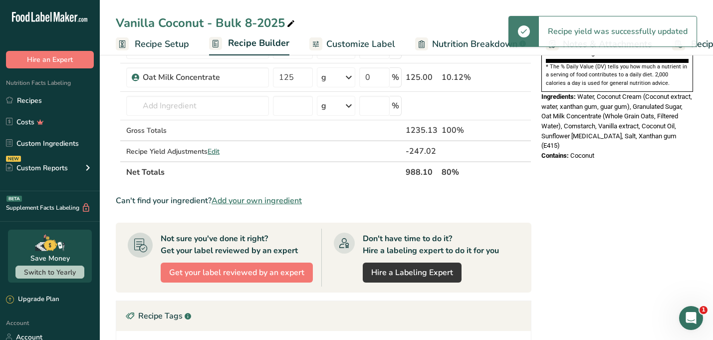
scroll to position [349, 0]
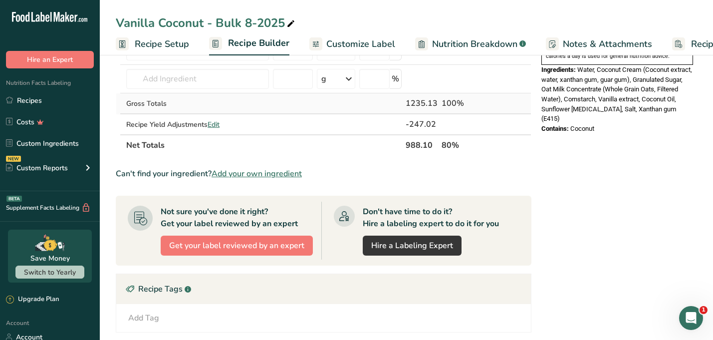
click at [428, 111] on td "1235.13" at bounding box center [422, 103] width 36 height 21
click at [425, 102] on div "1235.13" at bounding box center [422, 103] width 32 height 12
click at [217, 126] on span "Edit" at bounding box center [213, 124] width 12 height 9
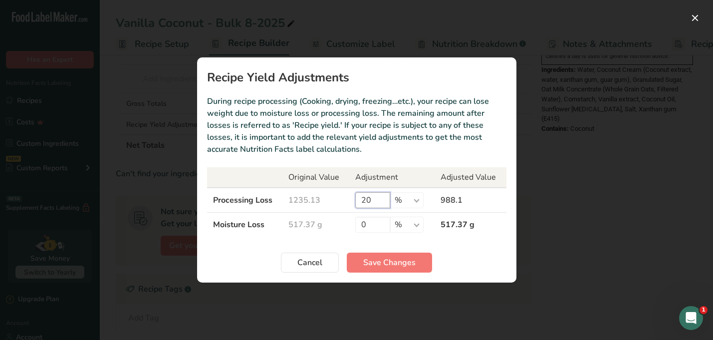
click at [370, 204] on input "20" at bounding box center [372, 200] width 35 height 16
type input "25"
click at [385, 268] on span "Save Changes" at bounding box center [389, 262] width 52 height 12
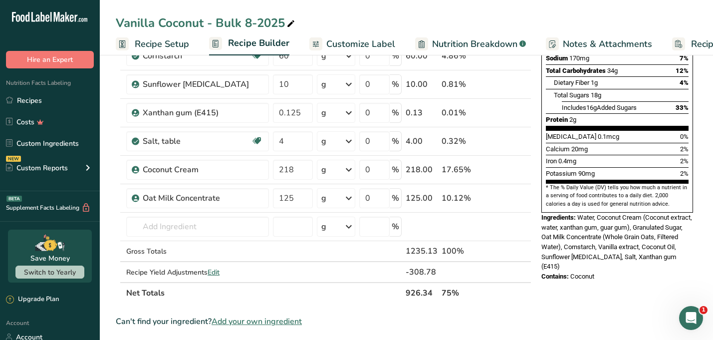
scroll to position [234, 0]
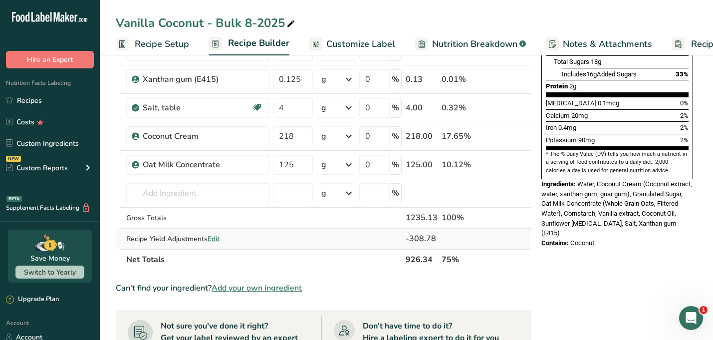
click at [213, 241] on span "Edit" at bounding box center [213, 238] width 12 height 9
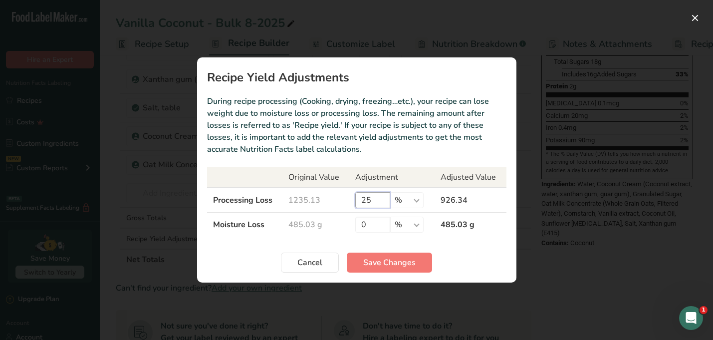
click at [374, 202] on input "25" at bounding box center [372, 200] width 35 height 16
type input "24.5"
click at [377, 261] on span "Save Changes" at bounding box center [389, 262] width 52 height 12
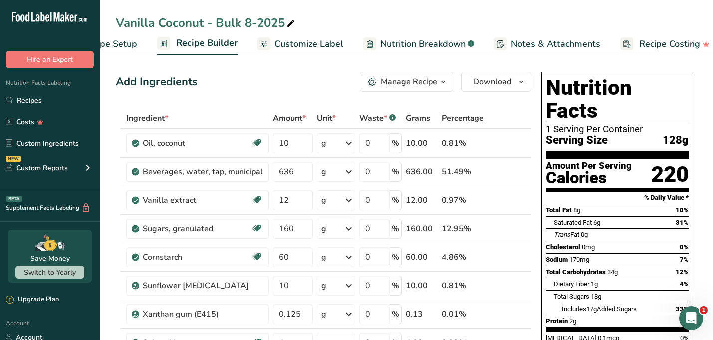
scroll to position [0, 64]
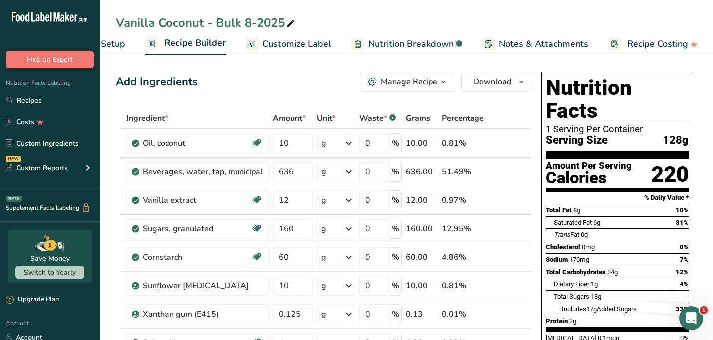
click at [298, 45] on span "Customize Label" at bounding box center [296, 43] width 69 height 13
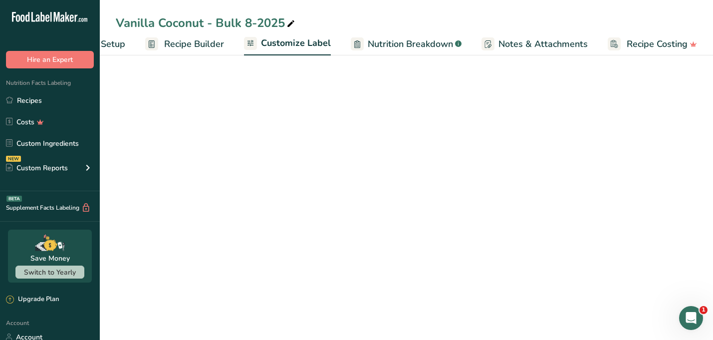
scroll to position [0, 64]
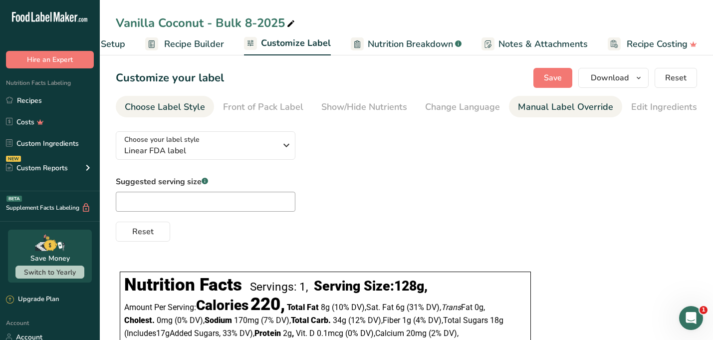
click at [525, 110] on div "Manual Label Override" at bounding box center [565, 106] width 95 height 13
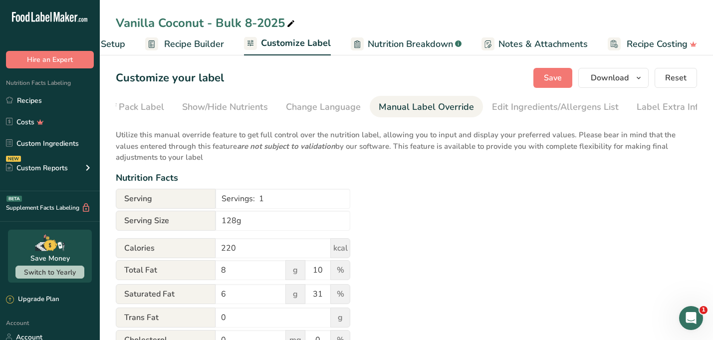
scroll to position [0, 144]
click at [268, 199] on input "Servings: 1" at bounding box center [282, 199] width 135 height 20
type input "Servings: 7.8"
click at [560, 80] on span "Save" at bounding box center [553, 78] width 18 height 12
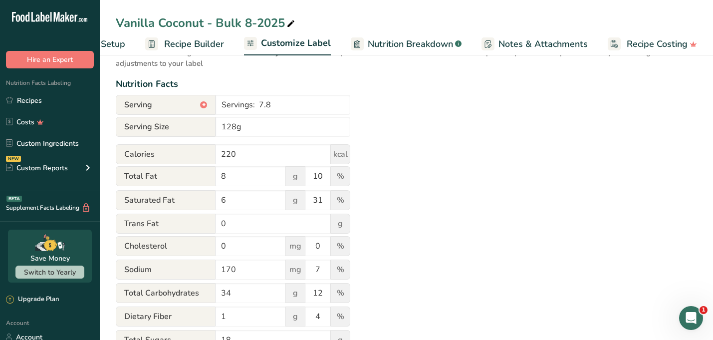
scroll to position [0, 0]
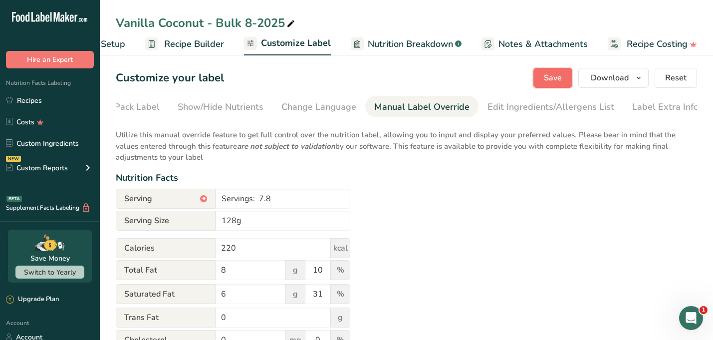
click at [563, 73] on button "Save" at bounding box center [552, 78] width 39 height 20
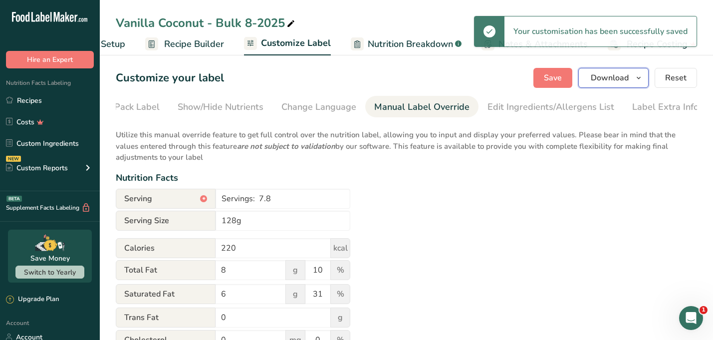
click at [626, 72] on span "Download" at bounding box center [610, 78] width 38 height 12
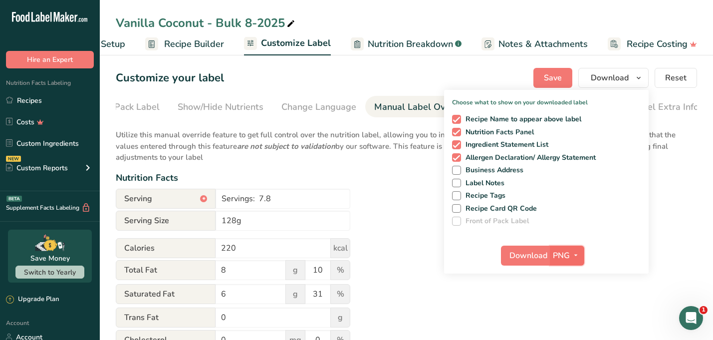
click at [570, 252] on span "button" at bounding box center [576, 255] width 12 height 12
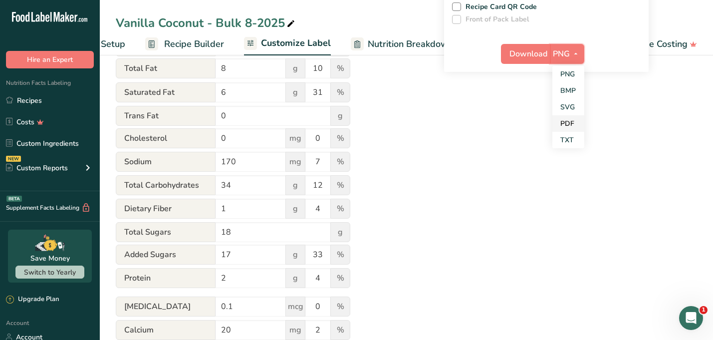
scroll to position [228, 0]
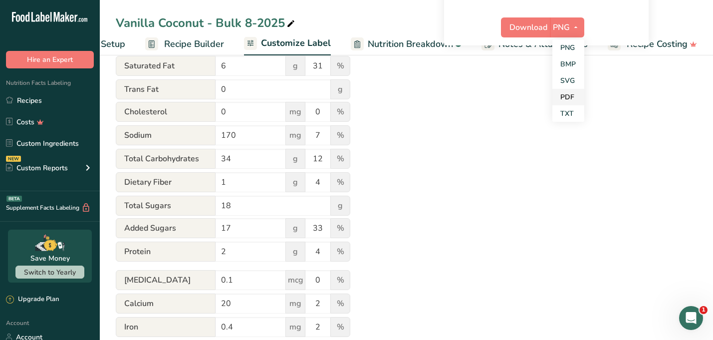
click at [564, 97] on link "PDF" at bounding box center [568, 97] width 32 height 16
click at [523, 25] on span "Download" at bounding box center [529, 27] width 38 height 12
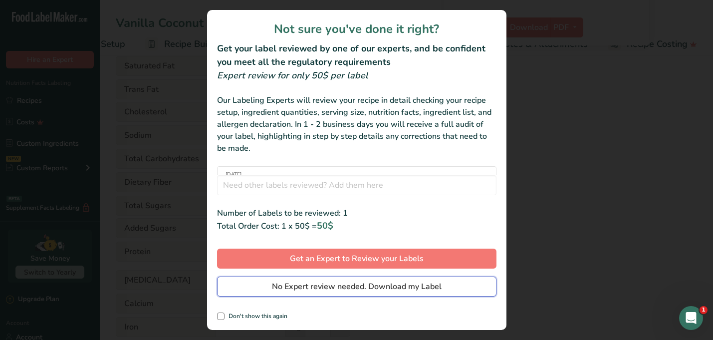
click at [338, 285] on span "No Expert review needed. Download my Label" at bounding box center [357, 286] width 170 height 12
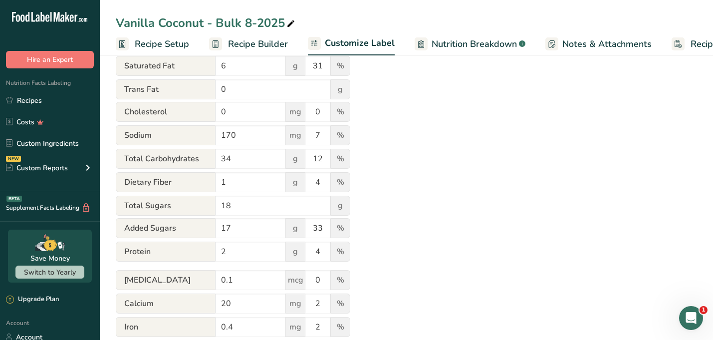
scroll to position [0, 144]
